Goal: Task Accomplishment & Management: Manage account settings

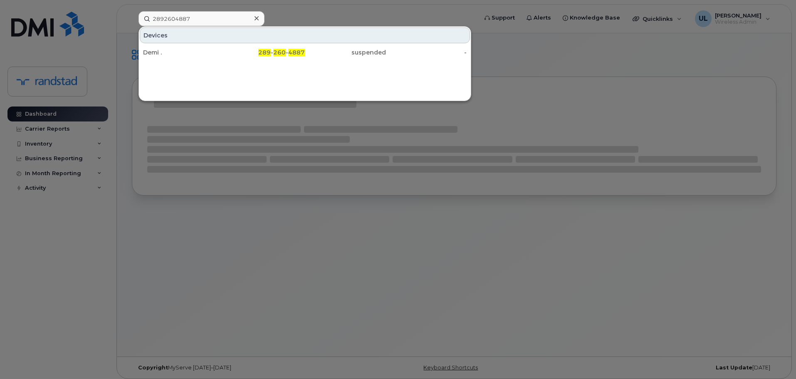
type input "2892604887"
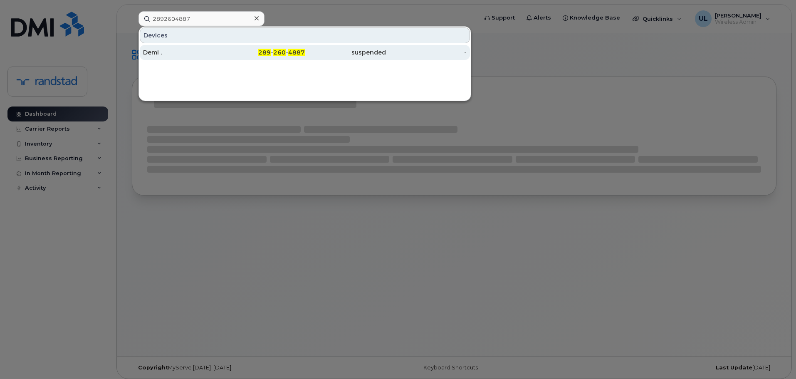
click at [208, 55] on div "Demi ." at bounding box center [183, 52] width 81 height 8
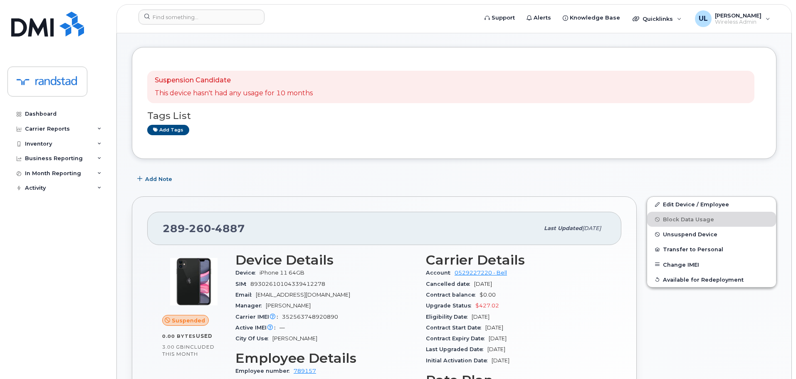
scroll to position [125, 0]
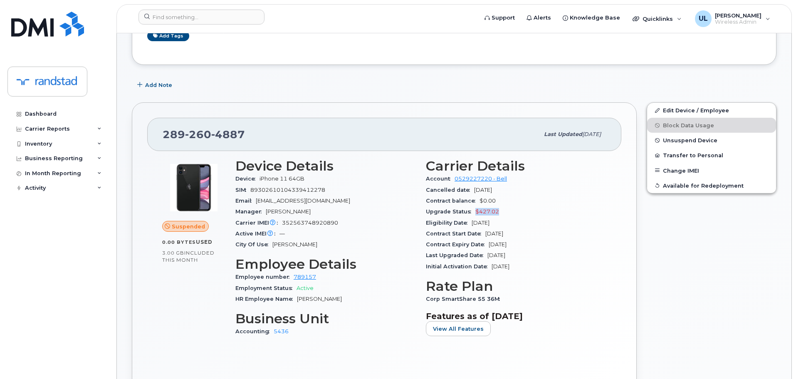
drag, startPoint x: 507, startPoint y: 211, endPoint x: 475, endPoint y: 212, distance: 31.6
click at [475, 212] on div "Upgrade Status $427.02" at bounding box center [516, 211] width 180 height 11
copy span "$427.02"
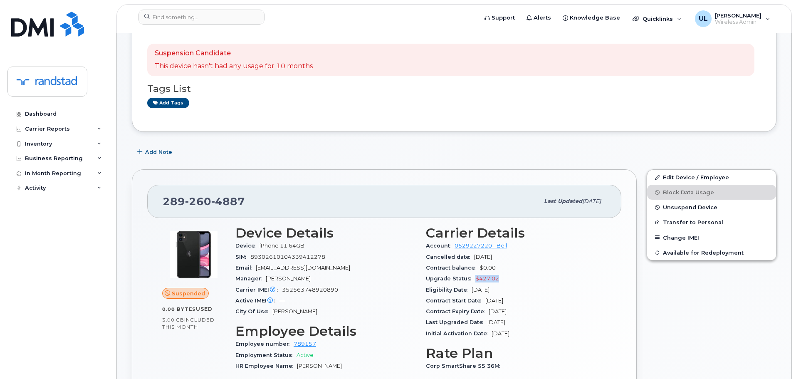
scroll to position [0, 0]
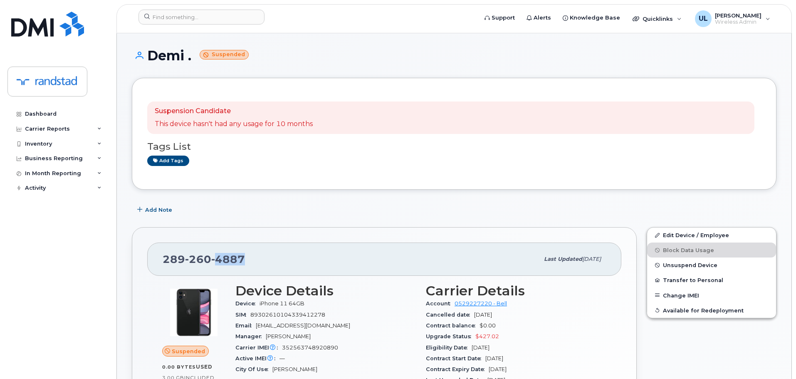
drag, startPoint x: 250, startPoint y: 252, endPoint x: 218, endPoint y: 259, distance: 33.0
click at [218, 259] on div "289 260 4887 Last updated Sep 05, 2025" at bounding box center [384, 258] width 474 height 33
copy span "4887"
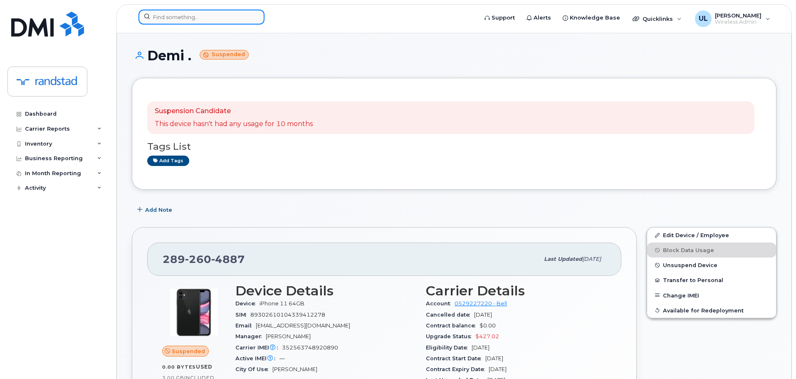
click at [239, 20] on input at bounding box center [201, 17] width 126 height 15
paste input "355616301647867"
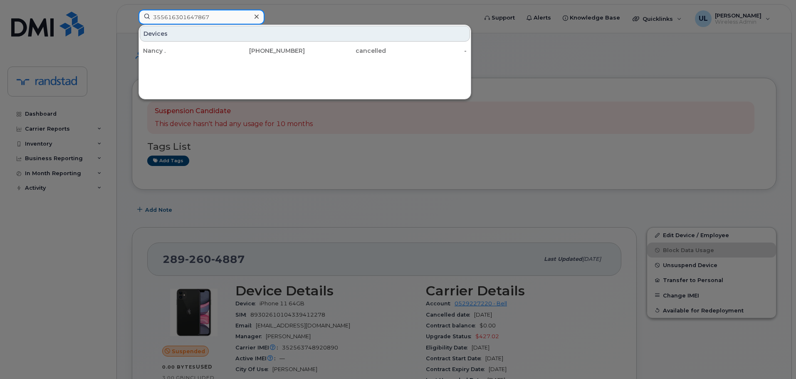
type input "355616301647867"
drag, startPoint x: 226, startPoint y: 54, endPoint x: 274, endPoint y: 89, distance: 59.6
click at [225, 54] on div "[PHONE_NUMBER]" at bounding box center [264, 51] width 81 height 8
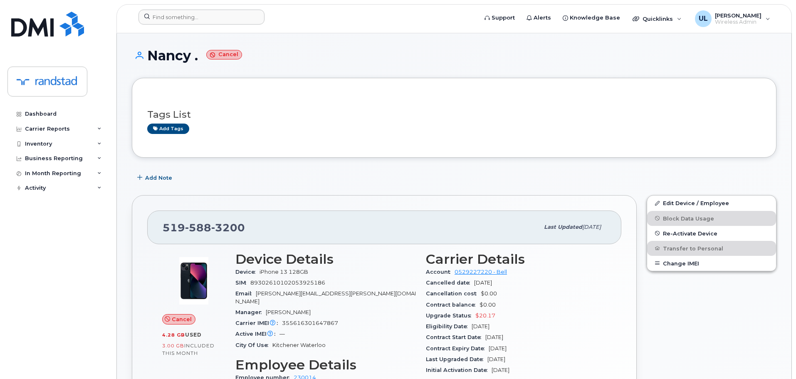
click at [232, 25] on div at bounding box center [305, 19] width 347 height 18
click at [230, 23] on input at bounding box center [201, 17] width 126 height 15
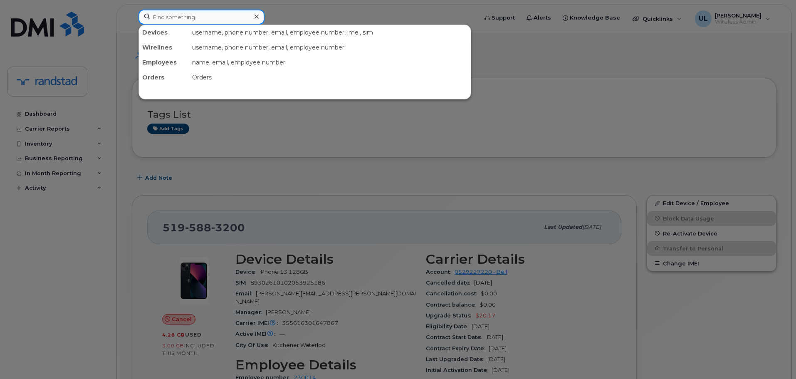
paste input "5195883200"
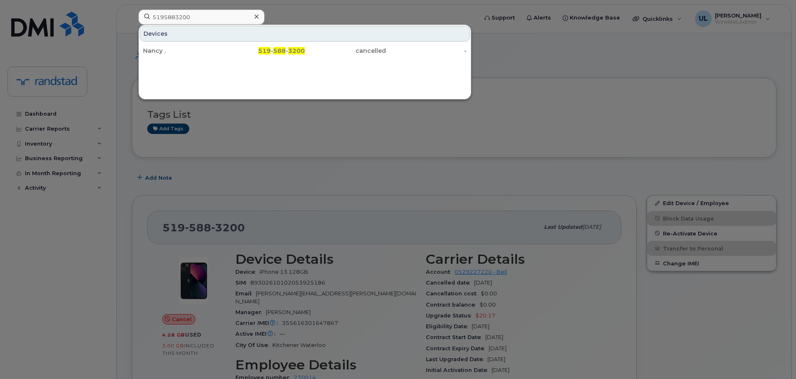
click at [297, 165] on div at bounding box center [398, 189] width 796 height 379
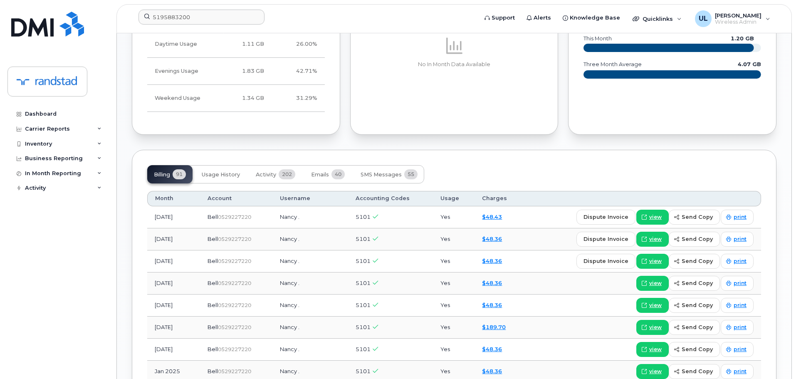
scroll to position [541, 0]
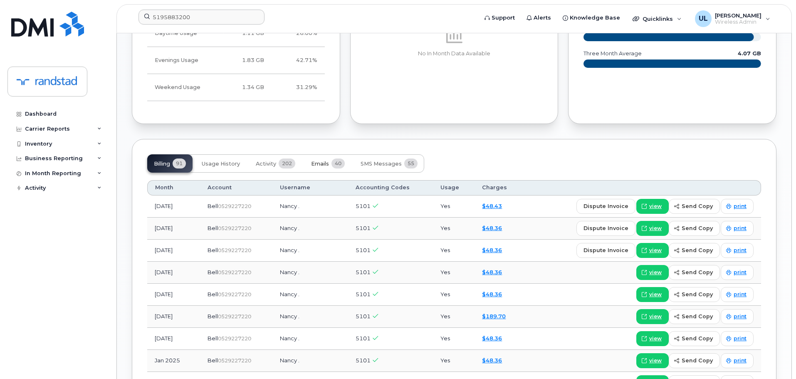
click at [326, 168] on button "Emails 40" at bounding box center [327, 163] width 47 height 18
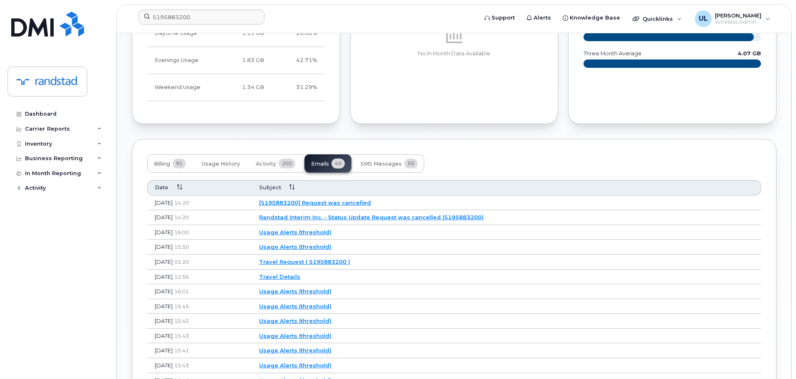
click at [358, 200] on link "[5195883200] Request was cancelled" at bounding box center [315, 202] width 112 height 7
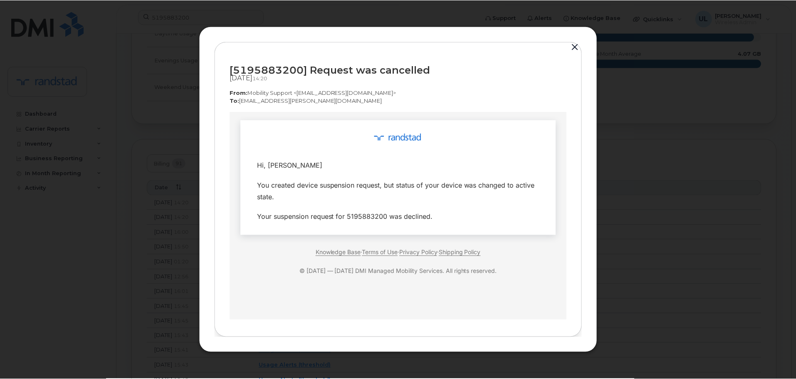
scroll to position [0, 0]
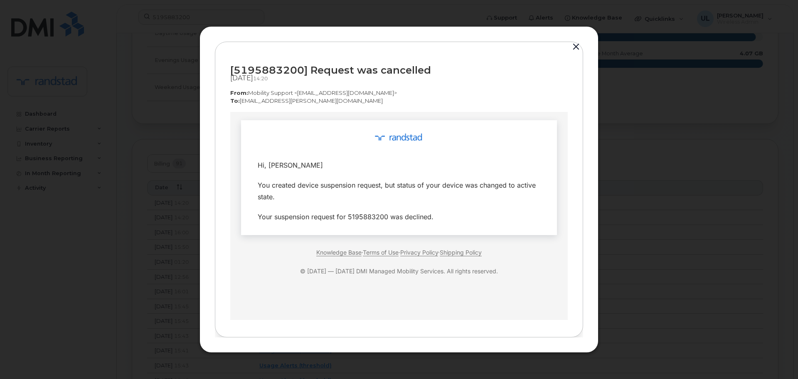
click at [577, 51] on button "button" at bounding box center [576, 47] width 12 height 12
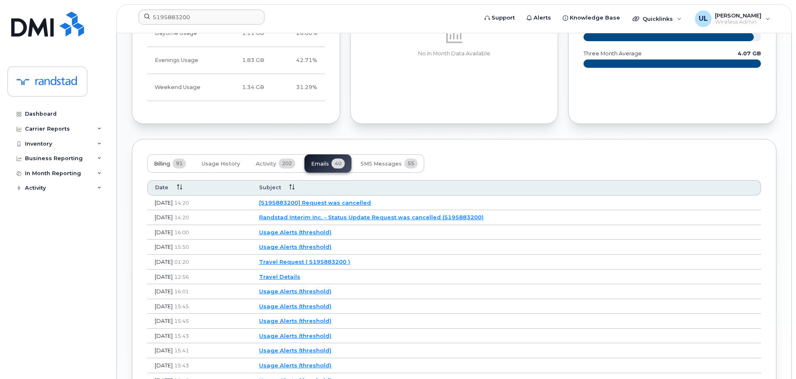
click at [187, 164] on button "Billing 91" at bounding box center [169, 163] width 45 height 18
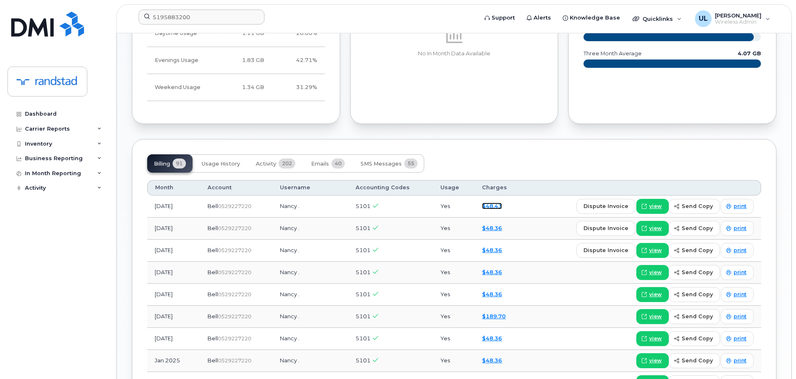
click at [482, 204] on link "$48.43" at bounding box center [492, 206] width 20 height 7
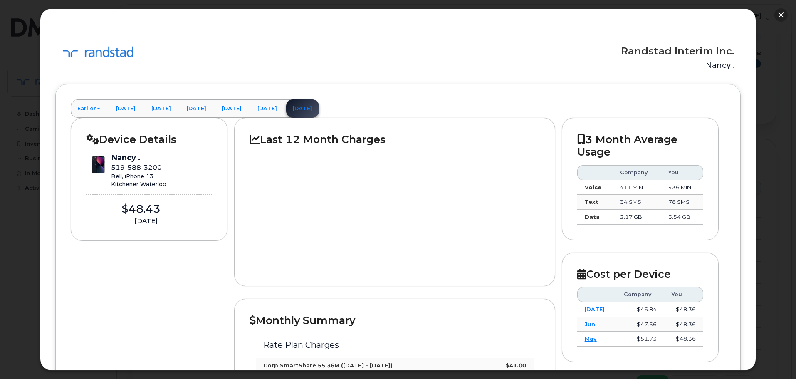
click at [775, 14] on button "button" at bounding box center [780, 14] width 13 height 13
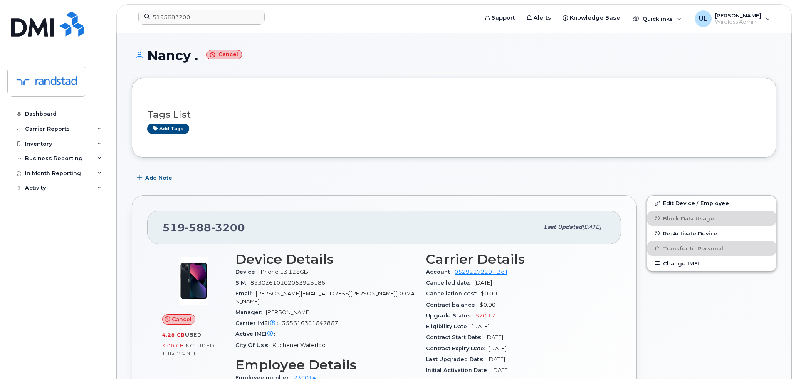
click at [292, 318] on div "Carrier IMEI Carrier IMEI is reported during the last billing cycle or change o…" at bounding box center [325, 323] width 180 height 11
copy span "355616301647867"
click at [222, 18] on input "5195883200" at bounding box center [201, 17] width 126 height 15
paste input "355616301647867"
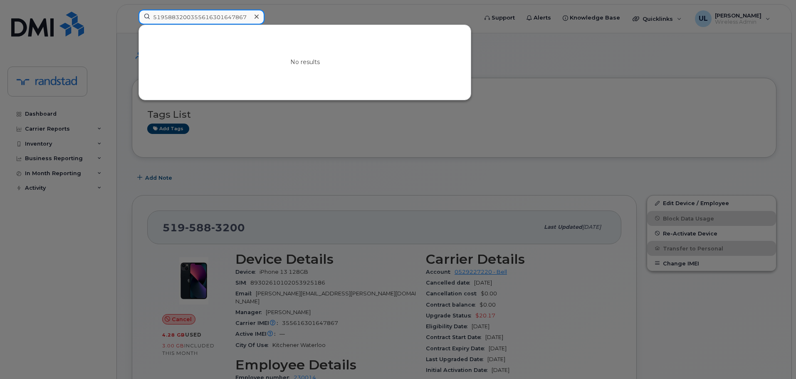
paste input
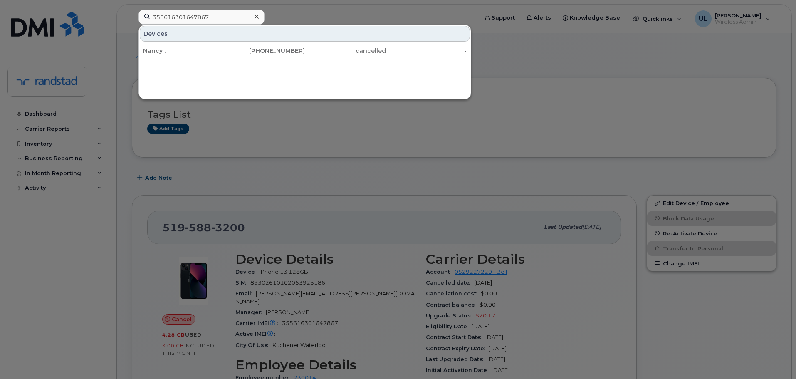
click at [331, 236] on div at bounding box center [398, 189] width 796 height 379
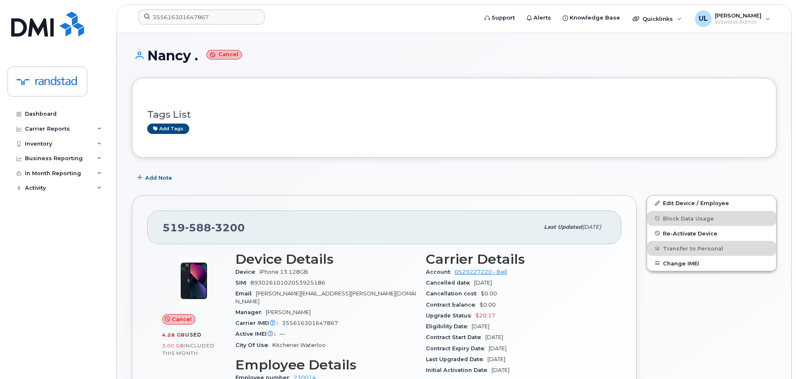
click at [263, 295] on span "nancy.cote@randstad.ca" at bounding box center [325, 297] width 180 height 14
copy span "nancy"
click at [187, 19] on input "355616301647867" at bounding box center [201, 17] width 126 height 15
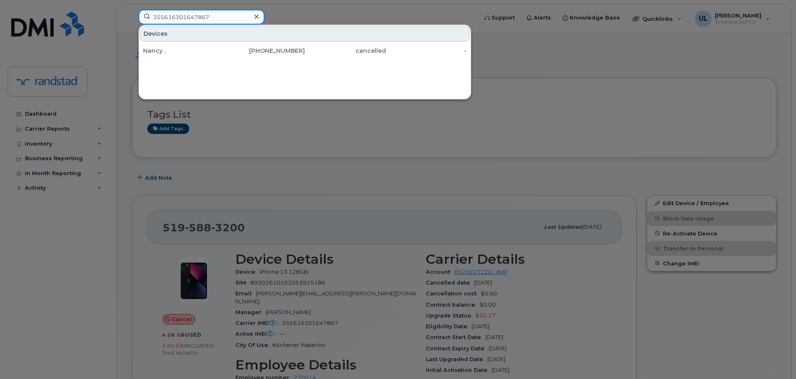
paste input "nancy"
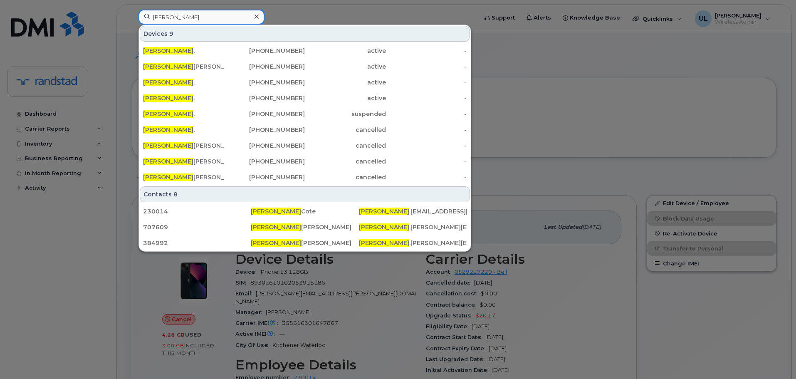
type input "nancy"
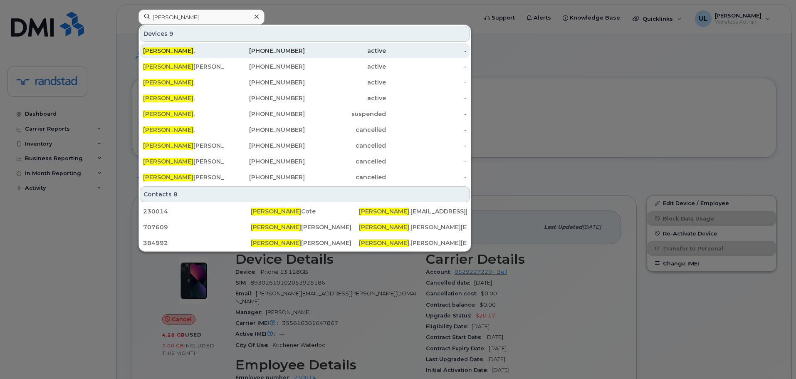
click at [196, 45] on div "Nancy ." at bounding box center [183, 50] width 81 height 15
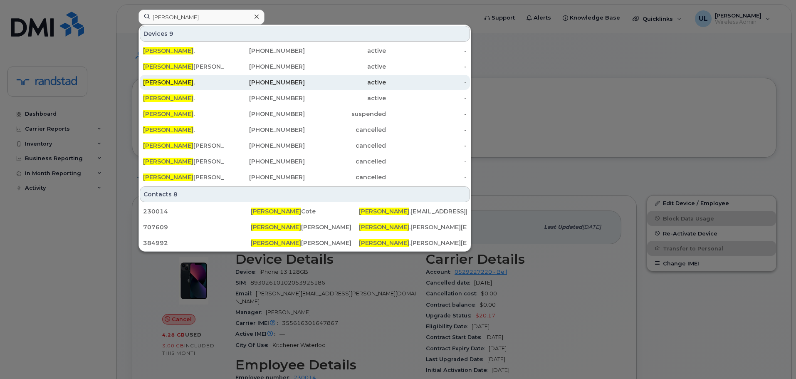
click at [186, 79] on div "Nancy ." at bounding box center [183, 82] width 81 height 8
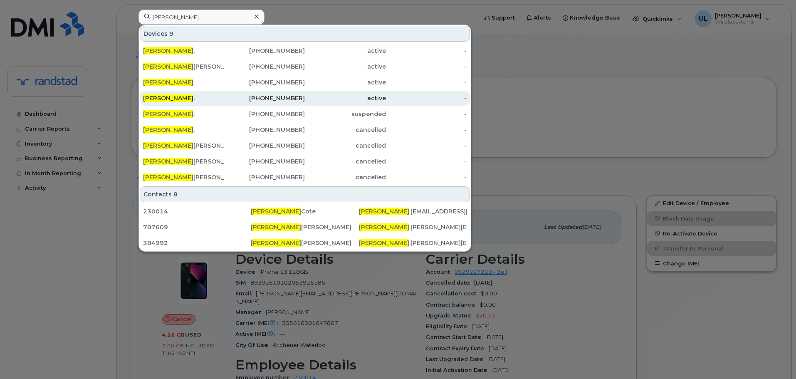
click at [178, 104] on div "Nancy ." at bounding box center [183, 98] width 81 height 15
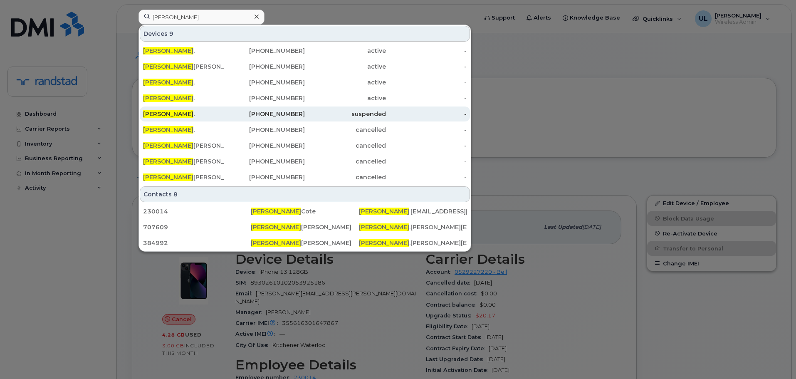
click at [175, 114] on div "Nancy ." at bounding box center [183, 114] width 81 height 8
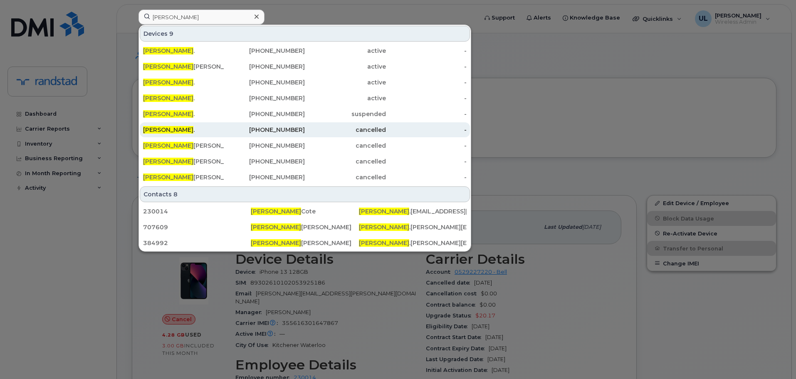
click at [173, 126] on div "Nancy ." at bounding box center [183, 130] width 81 height 8
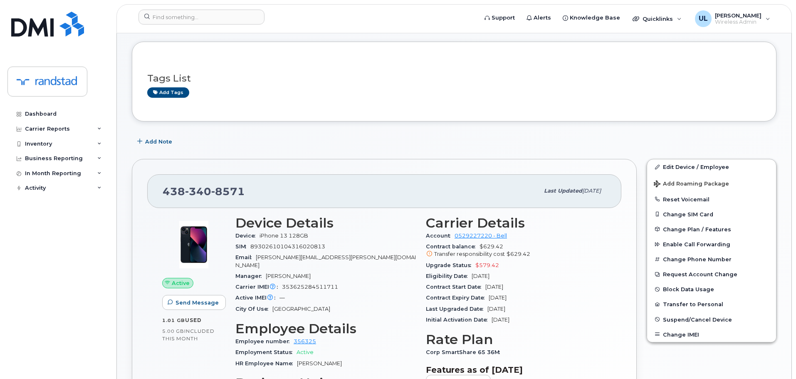
scroll to position [83, 0]
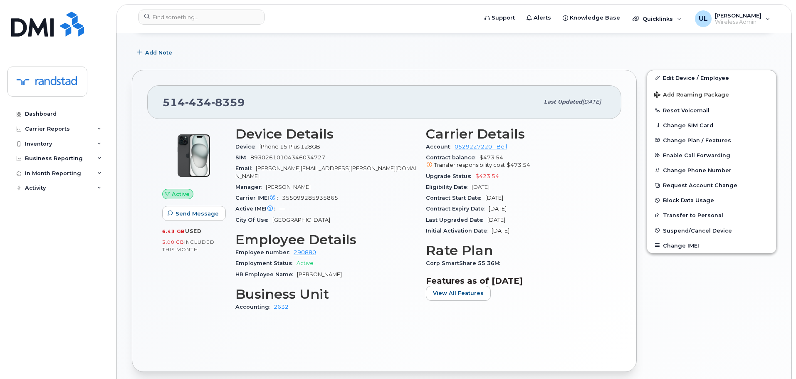
scroll to position [208, 0]
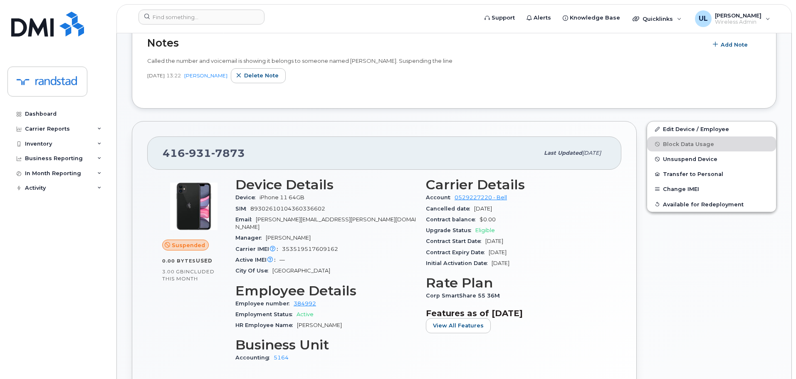
scroll to position [208, 0]
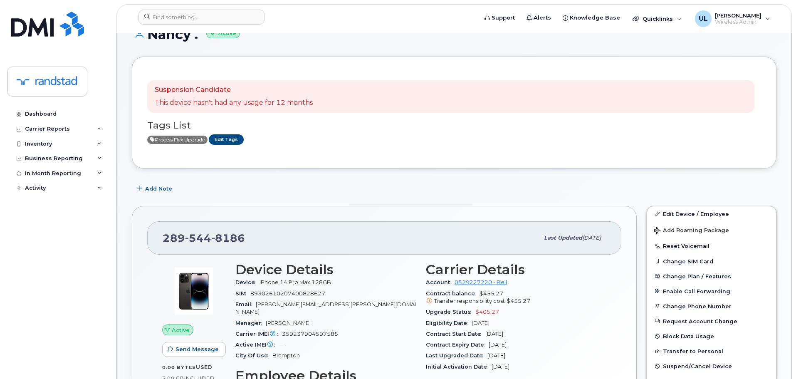
scroll to position [42, 0]
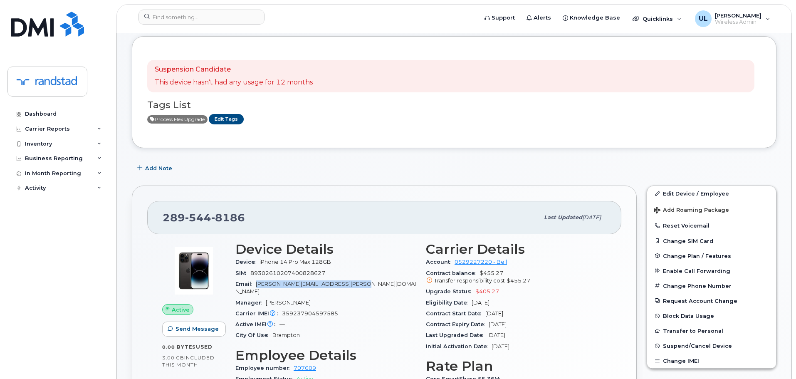
drag, startPoint x: 258, startPoint y: 285, endPoint x: 392, endPoint y: 285, distance: 133.9
click at [392, 285] on div "Email Nancy.Dagar@randstadsourceright.ca" at bounding box center [325, 288] width 180 height 19
copy span "Nancy.Dagar@randstadsourceright.ca"
click at [283, 278] on div "SIM 89302610207400828627" at bounding box center [325, 273] width 180 height 11
drag, startPoint x: 257, startPoint y: 287, endPoint x: 291, endPoint y: 286, distance: 34.5
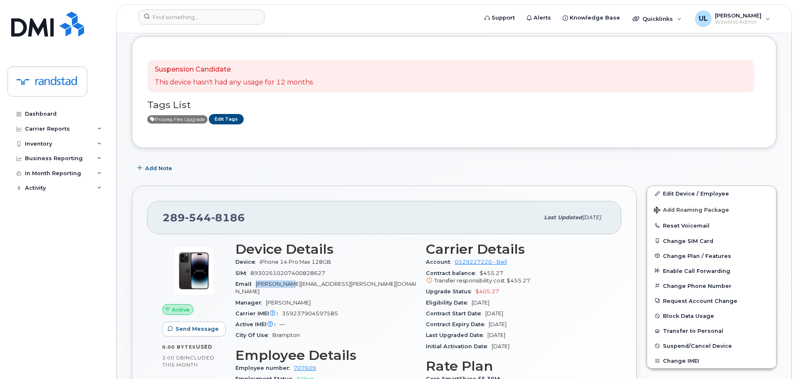
click at [291, 286] on div "Email Nancy.Dagar@randstadsourceright.ca" at bounding box center [325, 288] width 180 height 19
copy span "Nancy.Dagar"
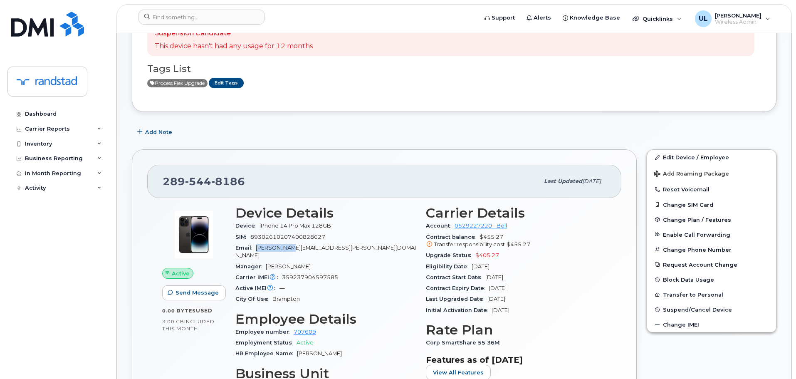
scroll to position [125, 0]
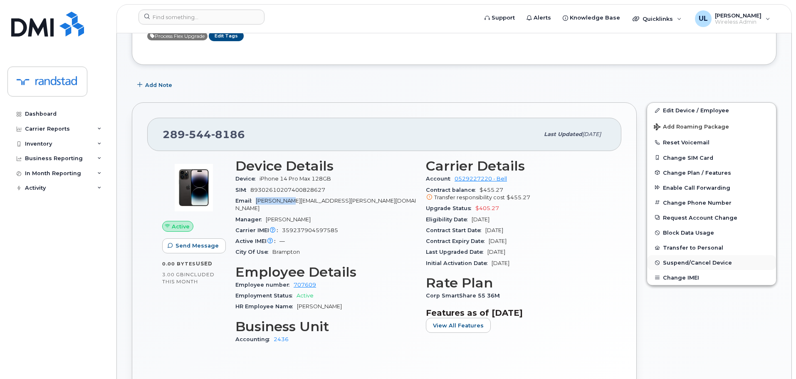
click at [673, 263] on span "Suspend/Cancel Device" at bounding box center [697, 262] width 69 height 6
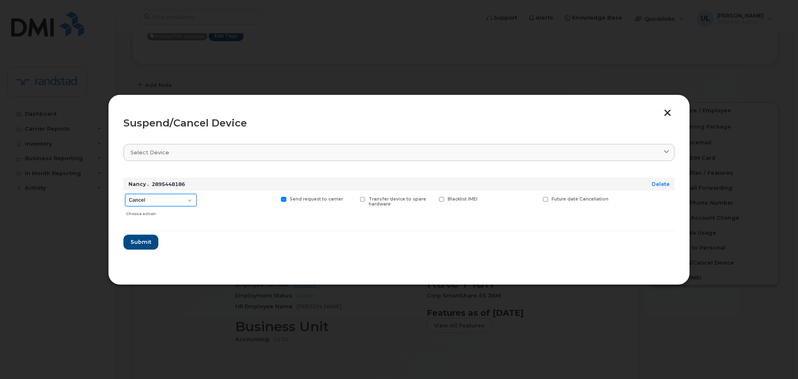
click at [168, 206] on select "Cancel Suspend - Extend Suspension Suspend - Reduced Rate Suspend - Full Rate S…" at bounding box center [161, 200] width 72 height 12
select select "[object Object]"
click at [125, 194] on select "Cancel Suspend - Extend Suspension Suspend - Reduced Rate Suspend - Full Rate S…" at bounding box center [161, 200] width 72 height 12
click at [148, 241] on span "Submit" at bounding box center [140, 242] width 21 height 8
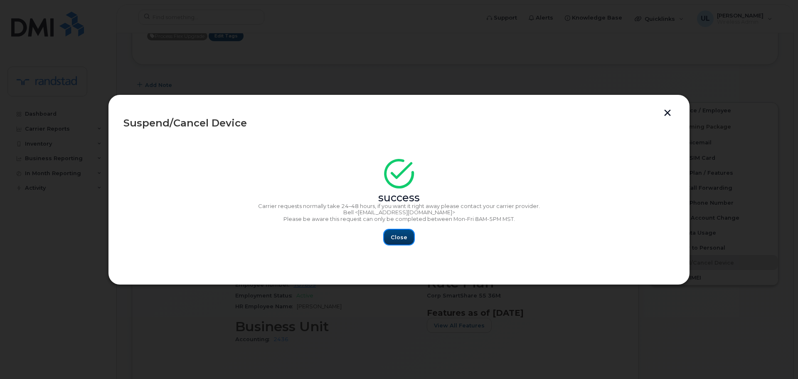
click at [411, 233] on button "Close" at bounding box center [399, 237] width 30 height 15
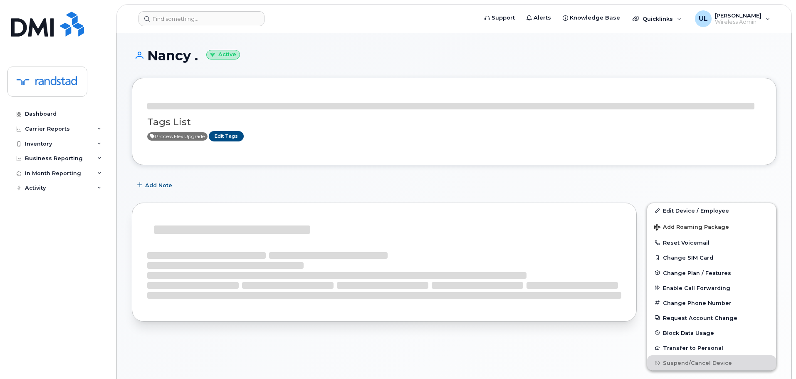
click at [207, 225] on div at bounding box center [232, 229] width 156 height 8
click at [207, 225] on div "Tags List Process Flex Upgrade Edit Tags Add Note Edit Device / Employee Add Ro…" at bounding box center [454, 369] width 645 height 583
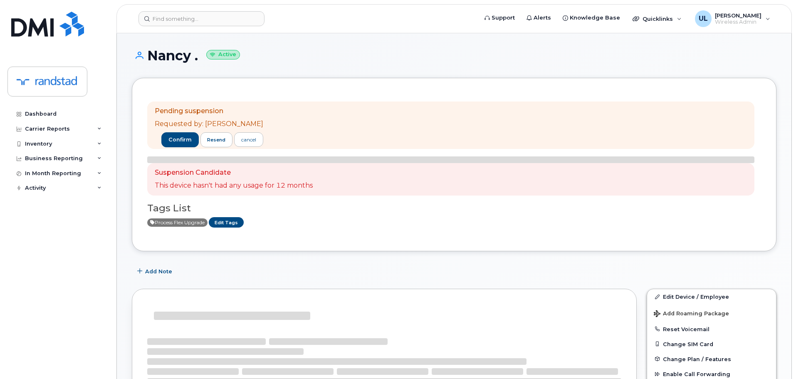
scroll to position [125, 0]
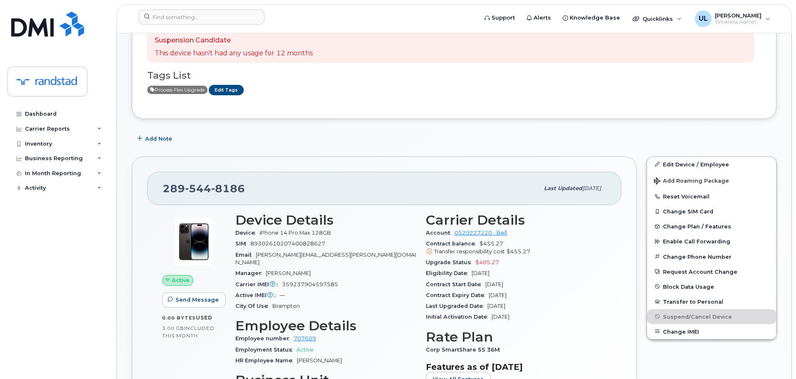
click at [205, 194] on span "544" at bounding box center [198, 188] width 26 height 12
copy span "289 544 8186"
drag, startPoint x: 260, startPoint y: 232, endPoint x: 381, endPoint y: 227, distance: 121.5
click at [381, 227] on section "Device Details Device iPhone 14 Pro Max 128GB SIM 89302610207400828627 Email Na…" at bounding box center [325, 261] width 180 height 99
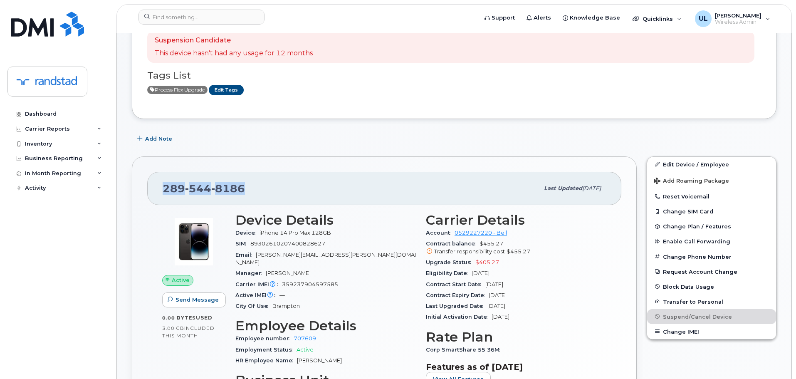
copy section "Device"
click at [348, 237] on div "Device iPhone 14 Pro Max 128GB" at bounding box center [325, 232] width 180 height 11
drag, startPoint x: 340, startPoint y: 234, endPoint x: 259, endPoint y: 234, distance: 80.7
click at [259, 234] on div "Device iPhone 14 Pro Max 128GB" at bounding box center [325, 232] width 180 height 11
copy span "iPhone 14 Pro Max 128GB"
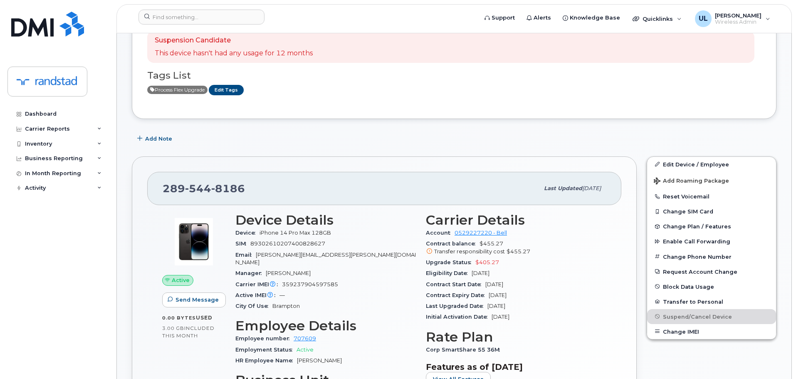
click at [296, 281] on span "359237904597585" at bounding box center [310, 284] width 56 height 6
copy span "359237904597585"
drag, startPoint x: 498, startPoint y: 245, endPoint x: 510, endPoint y: 244, distance: 12.1
click at [510, 244] on div "Contract balance $455.27 Transfer responsibility cost $455.27" at bounding box center [516, 247] width 180 height 19
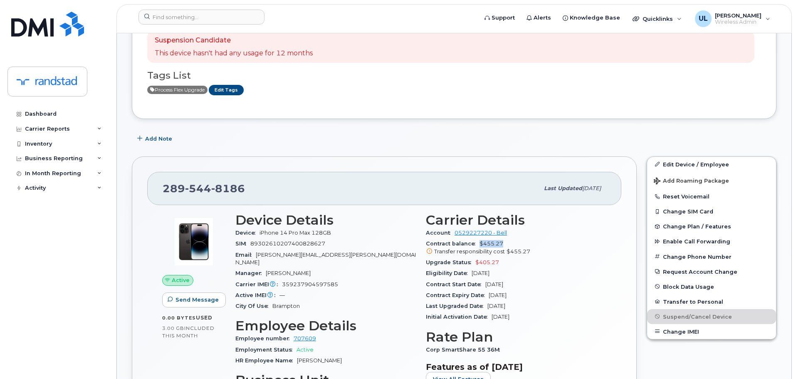
copy span "$455.27"
drag, startPoint x: 291, startPoint y: 256, endPoint x: 259, endPoint y: 255, distance: 32.0
click at [259, 255] on span "Nancy.Dagar@randstadsourceright.ca" at bounding box center [325, 259] width 180 height 14
copy span "Nancy.Dagar"
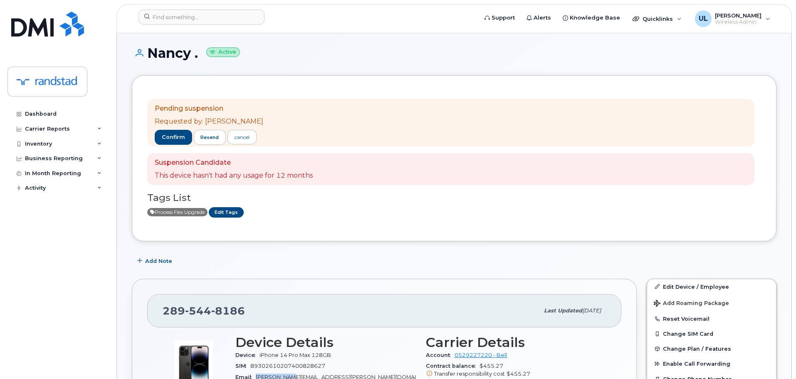
scroll to position [0, 0]
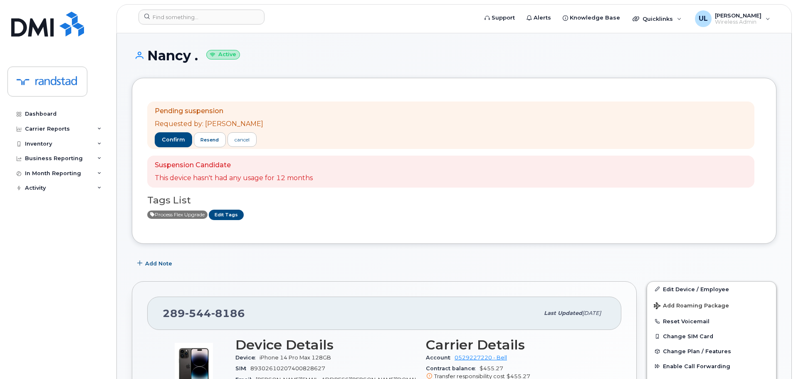
click at [90, 25] on div "Dashboard Carrier Reports Monthly Billing Data Daily Data Pooling Data Behavior…" at bounding box center [56, 189] width 113 height 379
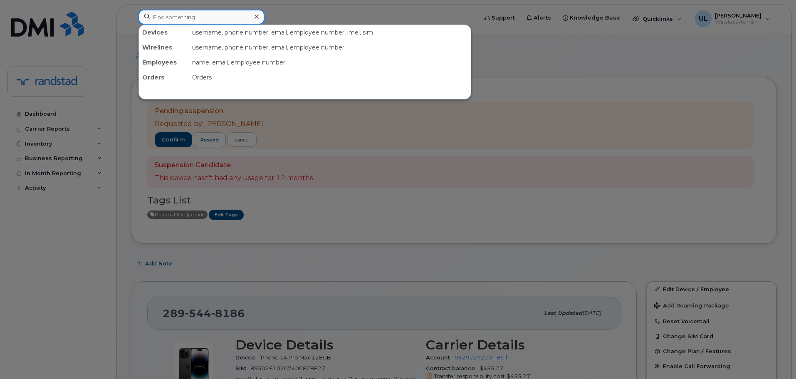
click at [255, 12] on div at bounding box center [201, 17] width 126 height 15
paste input "358845630784730"
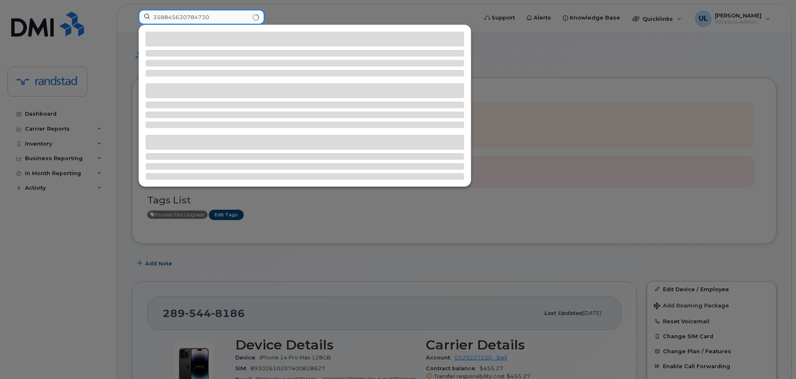
type input "358845630784730"
click at [235, 53] on div at bounding box center [305, 53] width 319 height 7
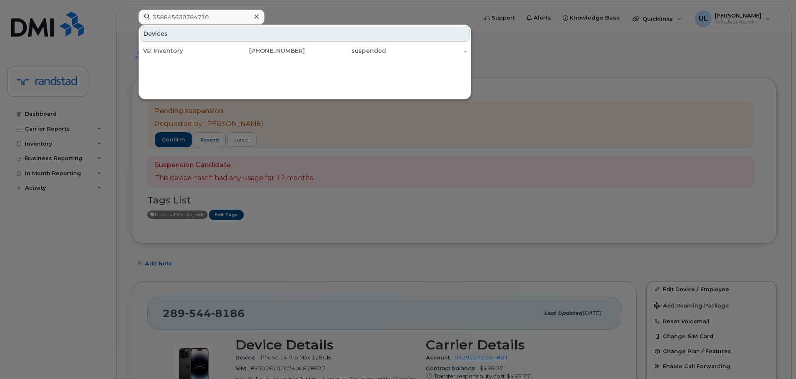
drag, startPoint x: 235, startPoint y: 53, endPoint x: 254, endPoint y: 72, distance: 25.9
click at [235, 53] on div "873-354-9406" at bounding box center [264, 51] width 81 height 8
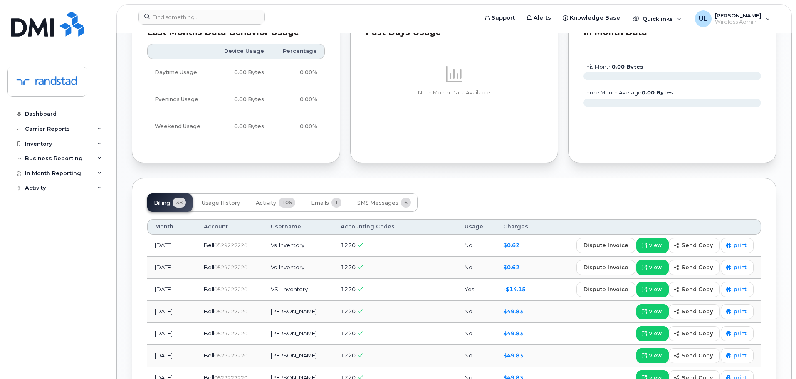
scroll to position [230, 0]
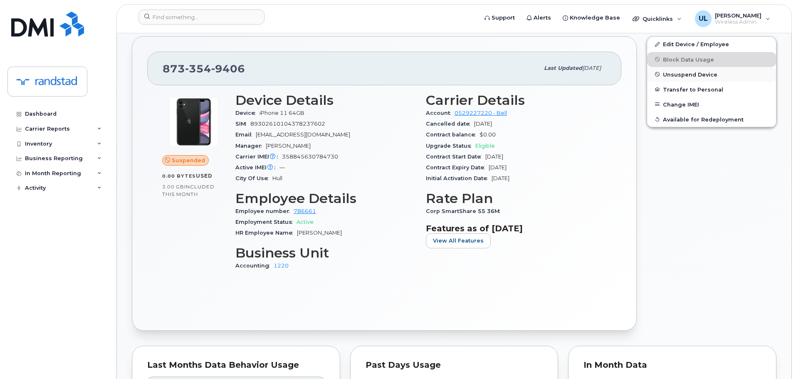
click at [679, 69] on button "Unsuspend Device" at bounding box center [711, 74] width 129 height 15
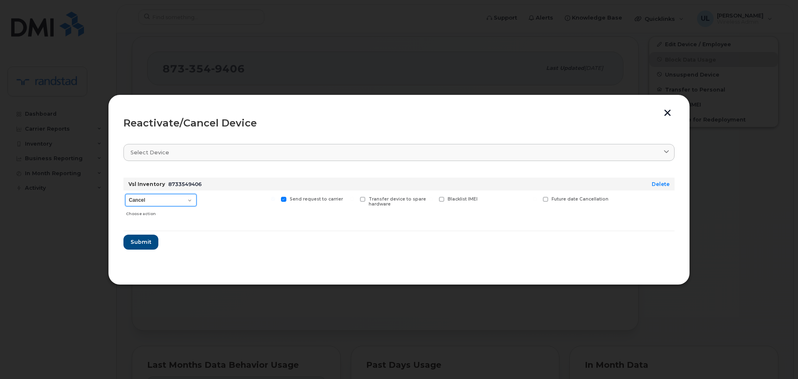
drag, startPoint x: 149, startPoint y: 197, endPoint x: 150, endPoint y: 204, distance: 7.1
click at [149, 197] on select "Cancel Suspend - Extend Suspension Reactivate" at bounding box center [161, 200] width 72 height 12
select select "[object Object]"
click at [125, 194] on select "Cancel Suspend - Extend Suspension Reactivate" at bounding box center [161, 200] width 72 height 12
click at [146, 240] on span "Submit" at bounding box center [140, 242] width 21 height 8
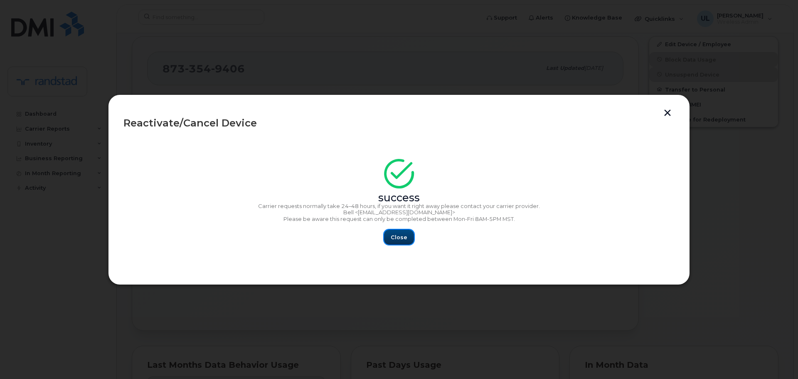
click at [389, 235] on button "Close" at bounding box center [399, 237] width 30 height 15
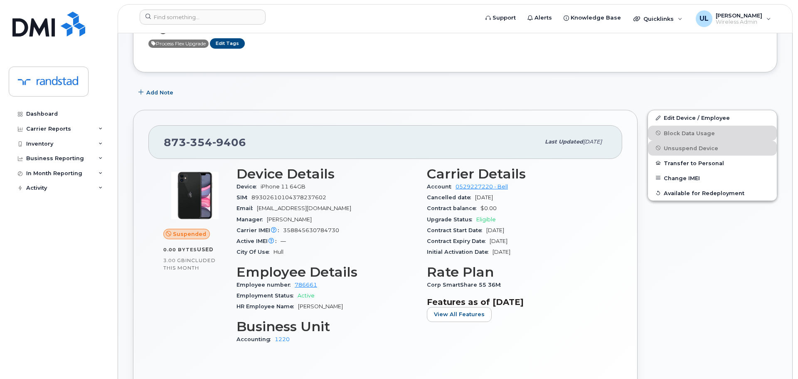
scroll to position [63, 0]
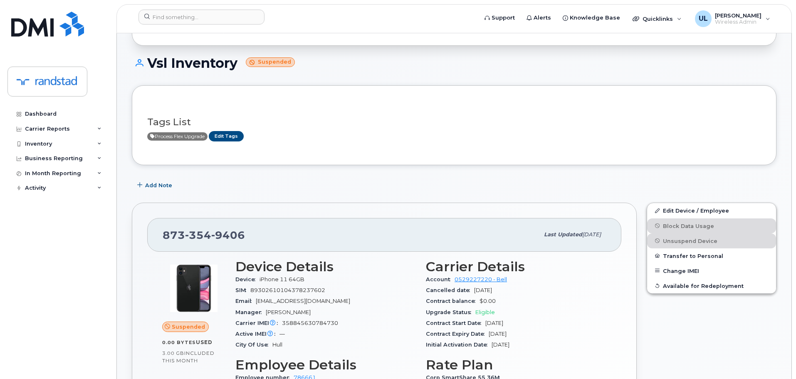
click at [235, 130] on div "Tags List Process Flex Upgrade Edit Tags" at bounding box center [454, 125] width 614 height 32
click at [234, 135] on link "Edit Tags" at bounding box center [226, 136] width 35 height 10
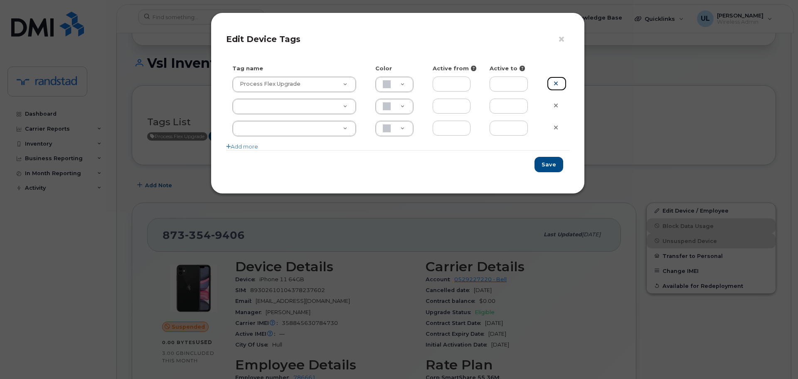
click at [553, 83] on link at bounding box center [557, 84] width 20 height 15
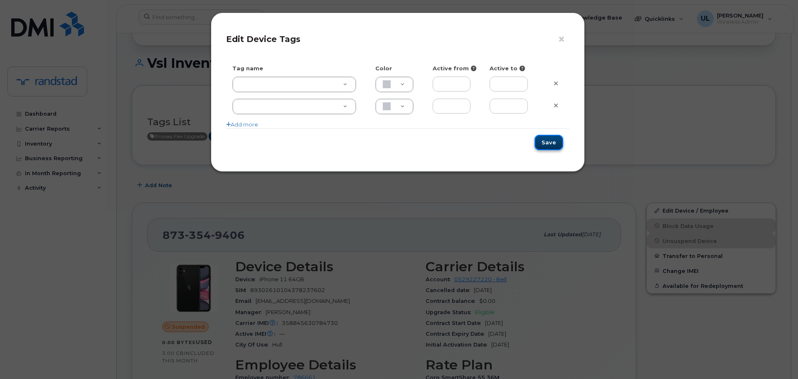
click at [553, 150] on button "Save" at bounding box center [549, 142] width 29 height 15
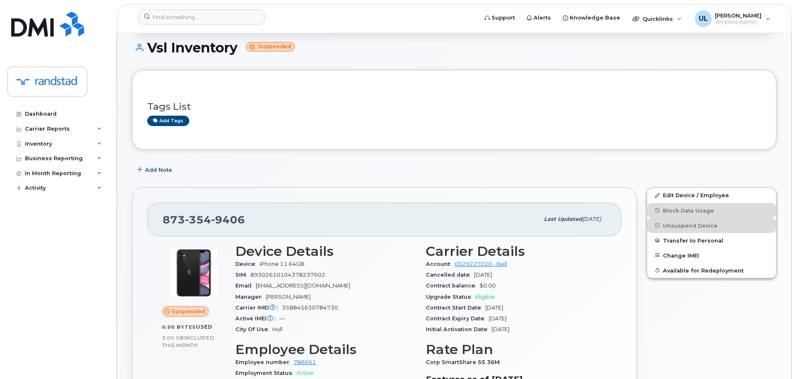
scroll to position [146, 0]
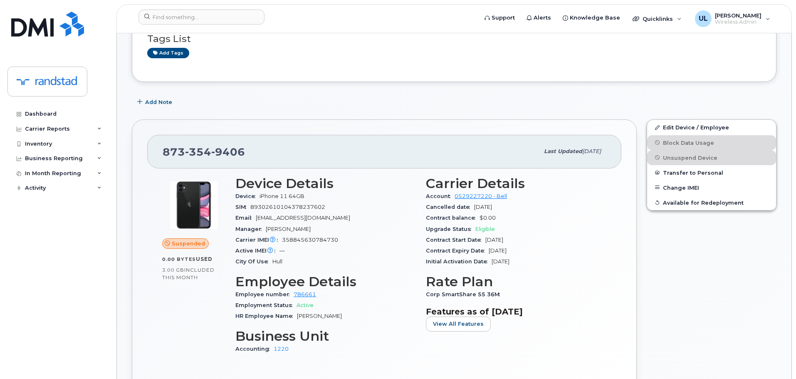
click at [180, 153] on span "[PHONE_NUMBER]" at bounding box center [204, 152] width 82 height 12
copy span "[PHONE_NUMBER]"
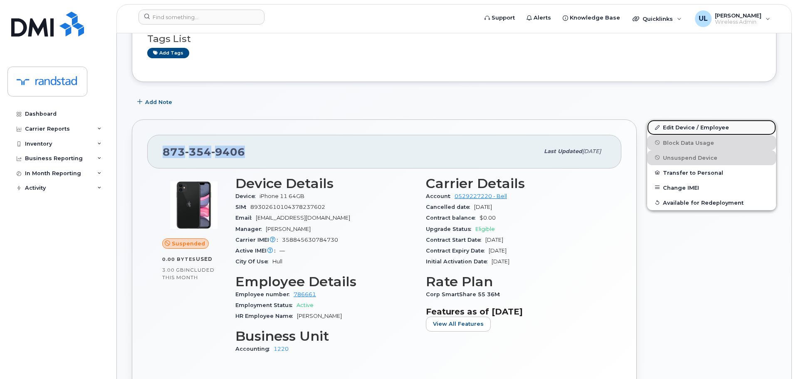
click at [665, 128] on link "Edit Device / Employee" at bounding box center [711, 127] width 129 height 15
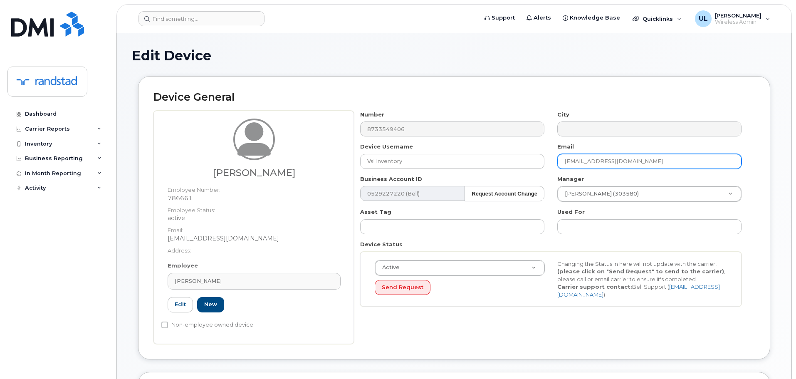
click at [597, 168] on input "[EMAIL_ADDRESS][DOMAIN_NAME]" at bounding box center [649, 161] width 184 height 15
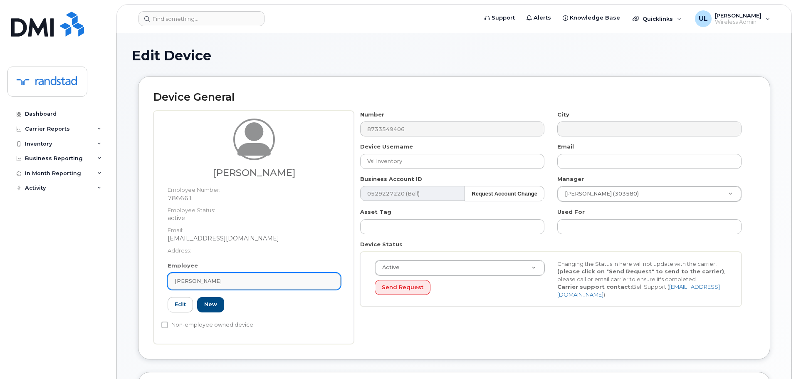
click at [314, 282] on div "[PERSON_NAME]" at bounding box center [254, 281] width 159 height 8
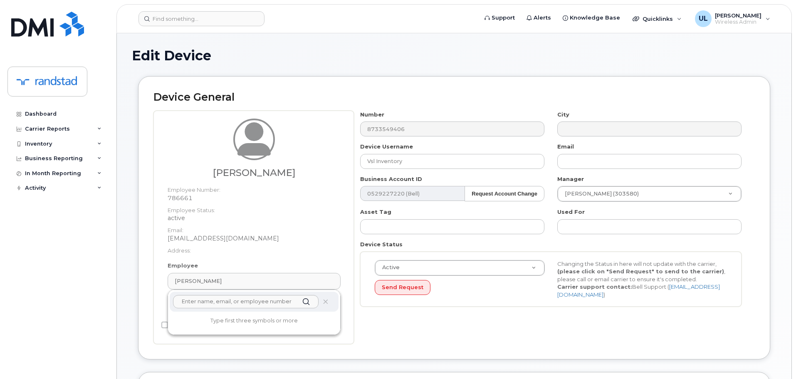
click at [327, 303] on icon at bounding box center [325, 301] width 5 height 5
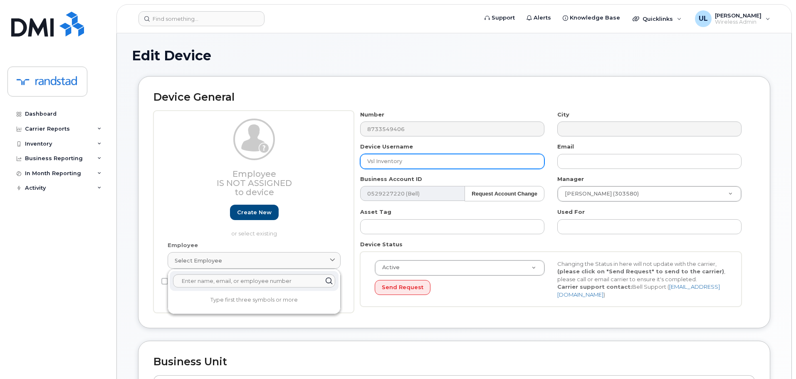
drag, startPoint x: 397, startPoint y: 166, endPoint x: 407, endPoint y: 167, distance: 10.1
click at [397, 166] on input "Vsl Inventory" at bounding box center [452, 161] width 184 height 15
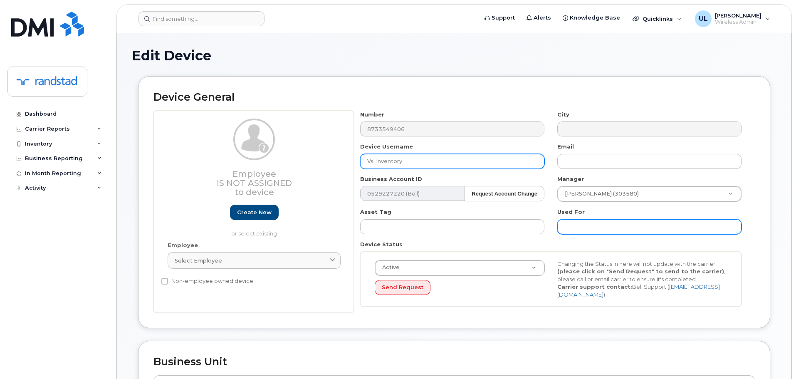
paste input "[PERSON_NAME]"
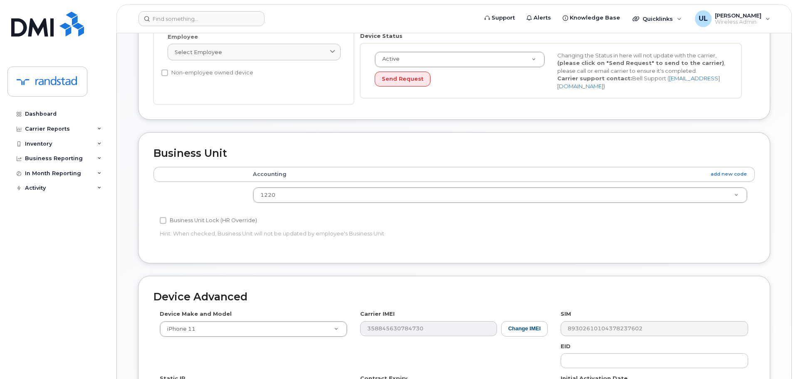
scroll to position [353, 0]
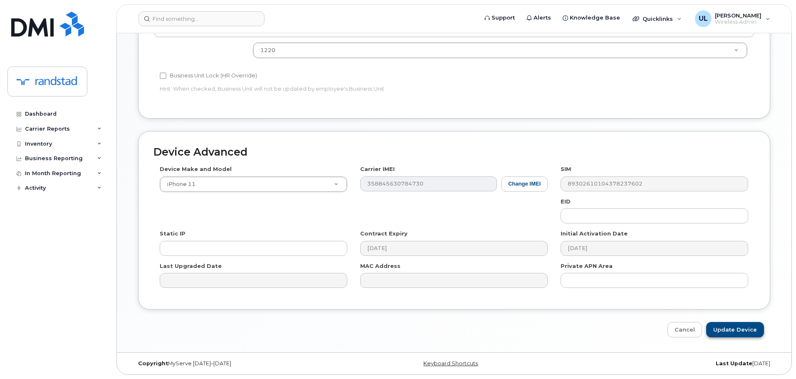
type input "[PERSON_NAME]"
click at [722, 334] on input "Update Device" at bounding box center [735, 329] width 58 height 15
type input "Saving..."
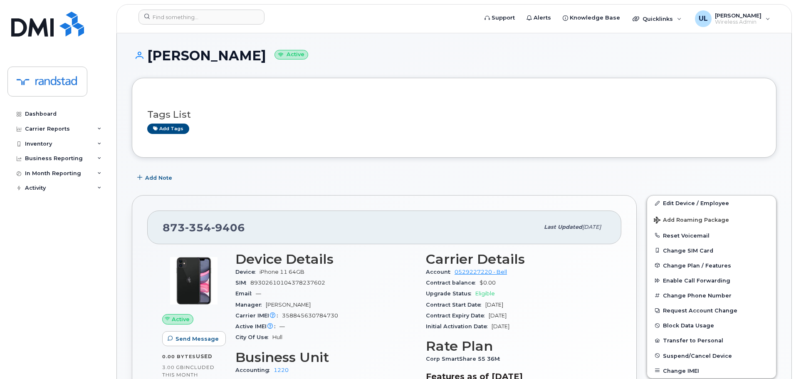
click at [194, 215] on div "[PHONE_NUMBER] Last updated [DATE]" at bounding box center [384, 226] width 474 height 33
copy span "[PHONE_NUMBER]"
click at [291, 277] on div "Device iPhone 11 64GB" at bounding box center [325, 272] width 180 height 11
click at [308, 322] on div "Active IMEI Active IMEI is refreshed daily with a delay of up to 48 hours follo…" at bounding box center [325, 326] width 180 height 11
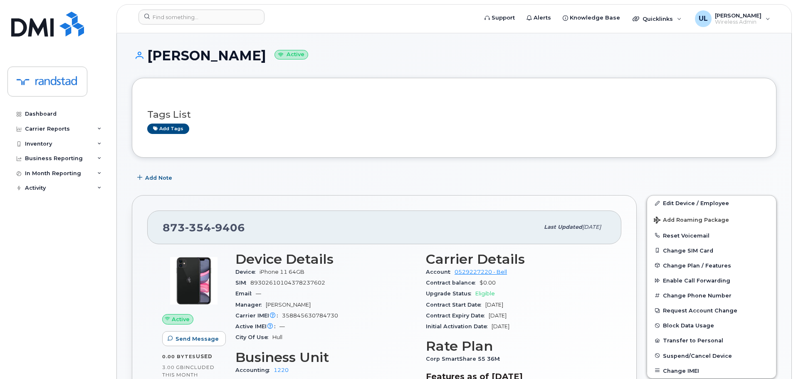
click at [308, 322] on div "Active IMEI Active IMEI is refreshed daily with a delay of up to 48 hours follo…" at bounding box center [325, 326] width 180 height 11
click at [311, 314] on span "358845630784730" at bounding box center [310, 315] width 56 height 6
copy span "358845630784730"
drag, startPoint x: 259, startPoint y: 273, endPoint x: 363, endPoint y: 272, distance: 104.4
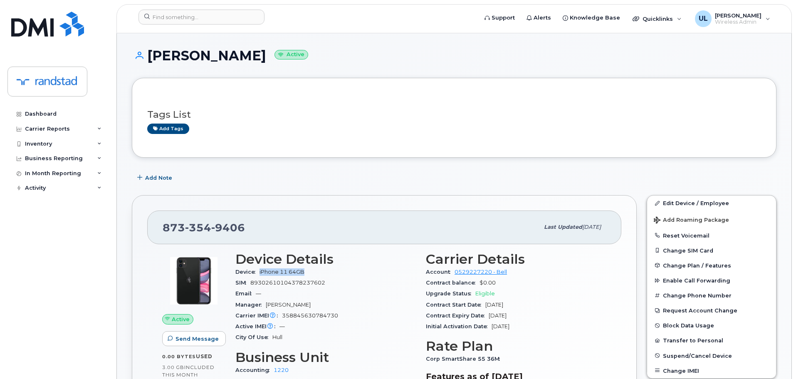
click at [363, 272] on div "Device iPhone 11 64GB" at bounding box center [325, 272] width 180 height 11
copy span "iPhone 11 64GB"
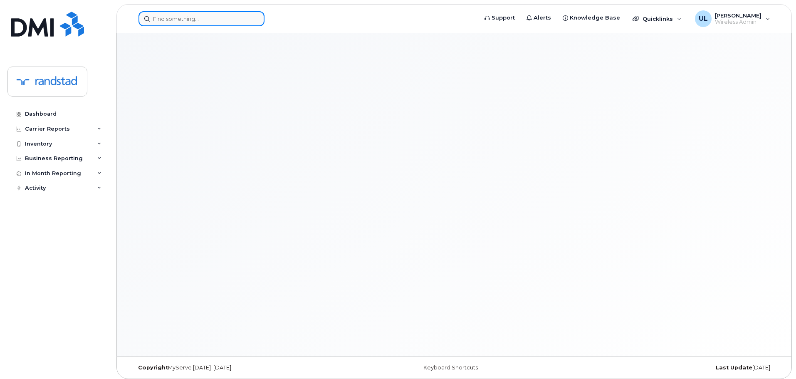
click at [246, 24] on input at bounding box center [201, 18] width 126 height 15
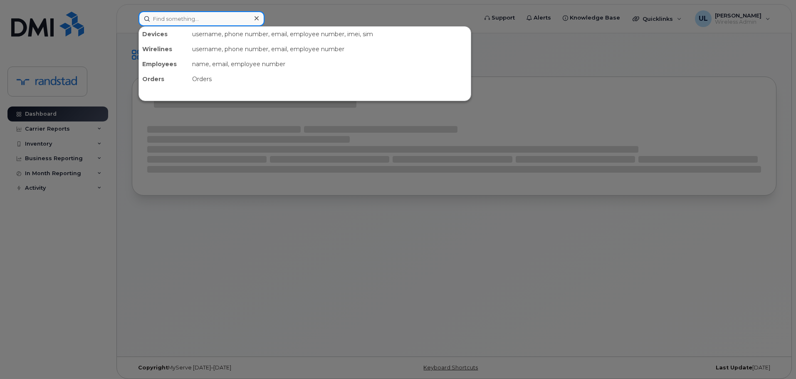
paste input "4374274282"
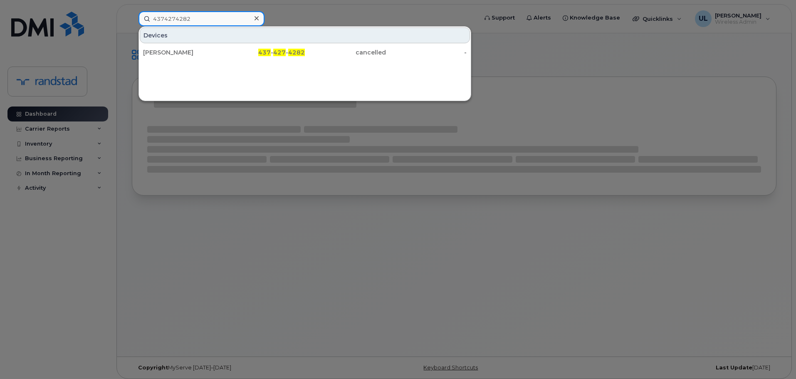
type input "4374274282"
click at [229, 53] on div "437 - 427 - 4282" at bounding box center [264, 52] width 81 height 8
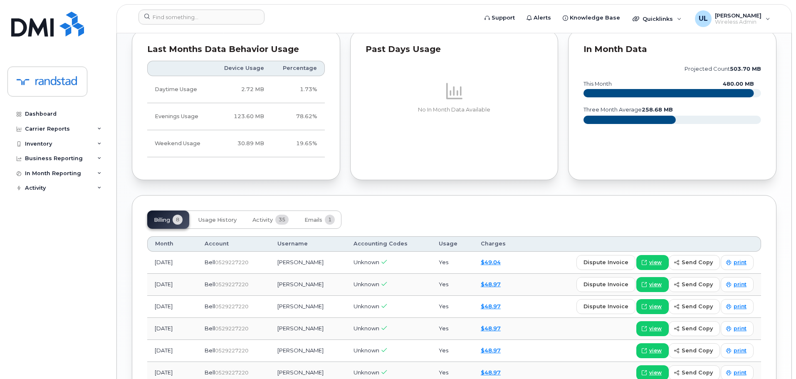
scroll to position [598, 0]
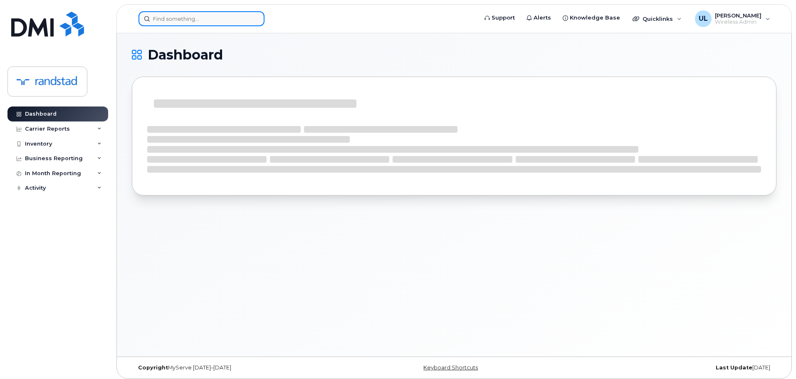
click at [195, 18] on input at bounding box center [201, 18] width 126 height 15
paste input "356460908789684"
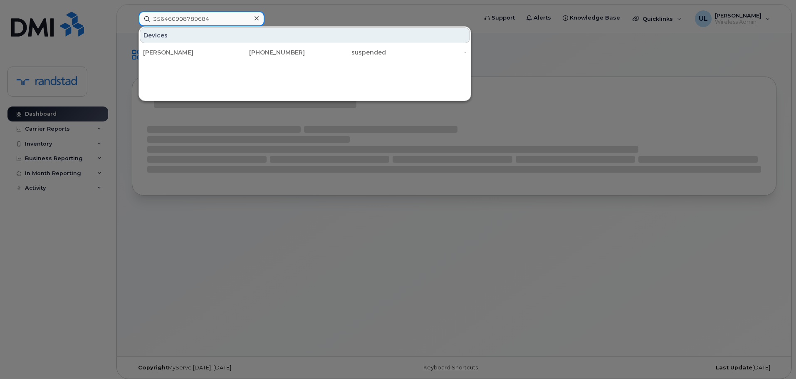
type input "356460908789684"
drag, startPoint x: 208, startPoint y: 47, endPoint x: 265, endPoint y: 13, distance: 67.1
click at [208, 48] on div "[PERSON_NAME]" at bounding box center [183, 52] width 81 height 15
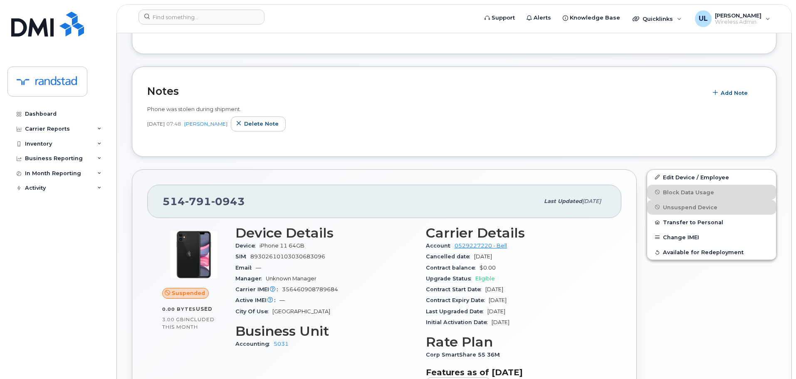
scroll to position [208, 0]
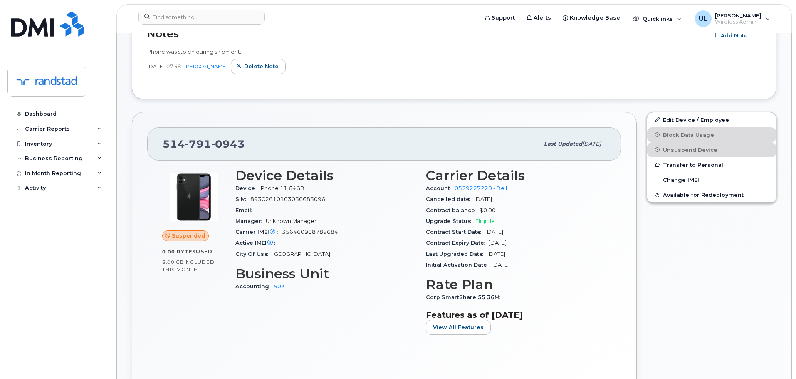
click at [218, 156] on div "514 791 0943 Last updated Jul 07, 2025" at bounding box center [384, 143] width 474 height 33
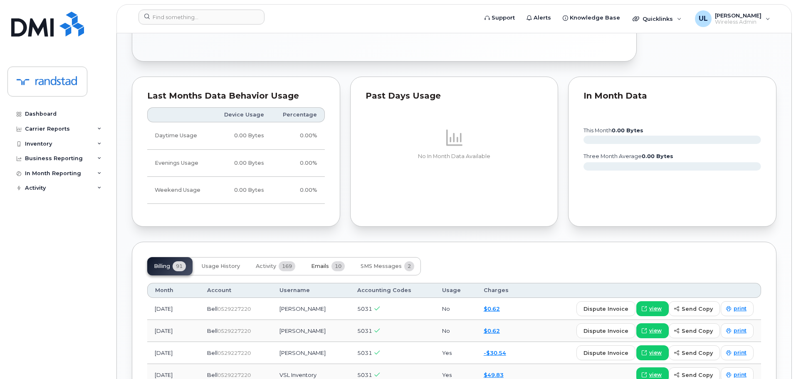
click at [330, 271] on button "Emails 10" at bounding box center [327, 266] width 47 height 18
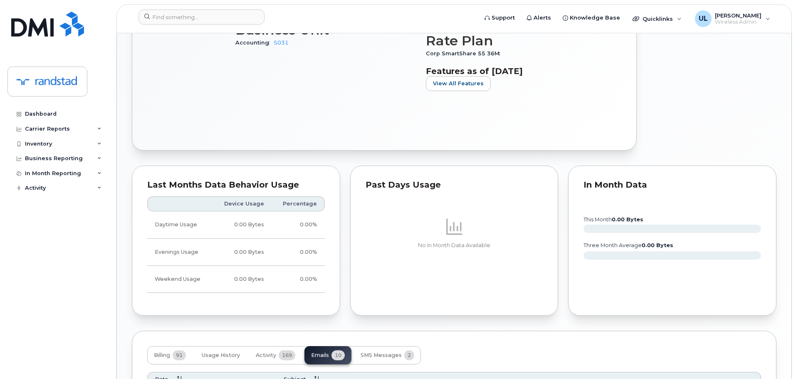
scroll to position [333, 0]
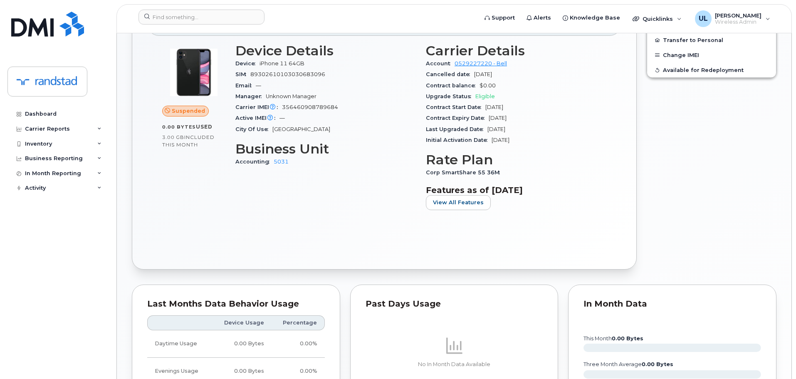
click at [324, 98] on div "Manager Unknown Manager" at bounding box center [325, 96] width 180 height 11
click at [323, 103] on div "Carrier IMEI Carrier IMEI is reported during the last billing cycle or change o…" at bounding box center [325, 107] width 180 height 11
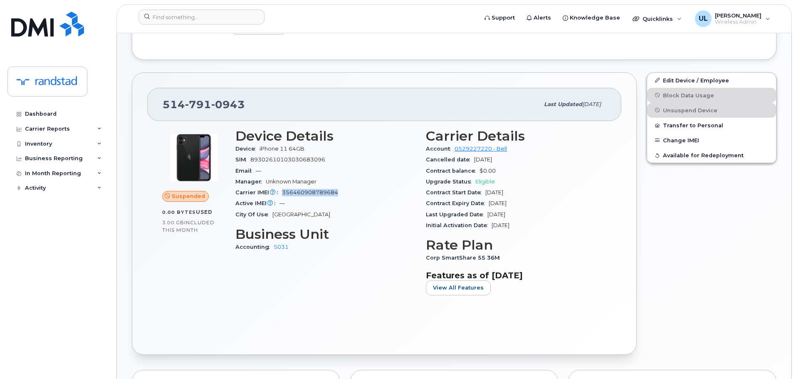
scroll to position [166, 0]
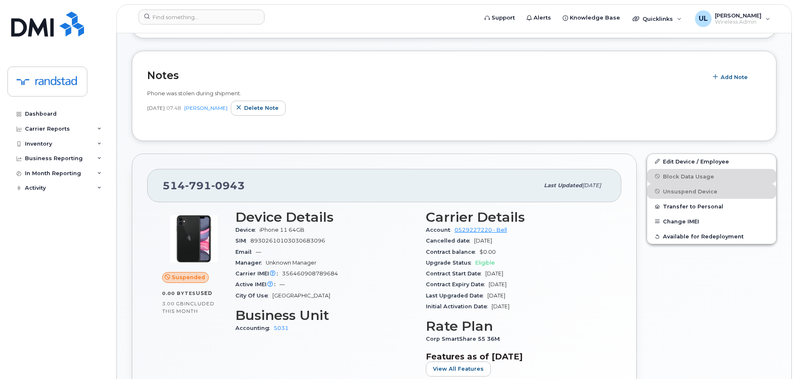
click at [202, 170] on div "514 791 0943 Last updated Jul 07, 2025" at bounding box center [384, 185] width 474 height 33
copy span "514 791 0943"
click at [619, 191] on div "514 791 0943 Last updated Jul 07, 2025" at bounding box center [384, 185] width 474 height 33
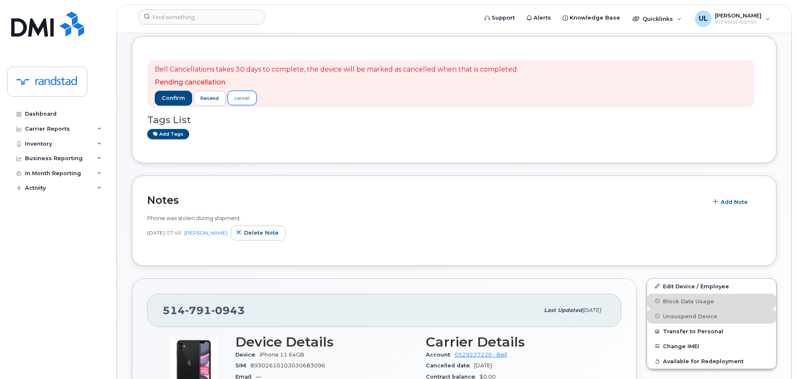
click at [235, 104] on link "cancel" at bounding box center [241, 98] width 29 height 15
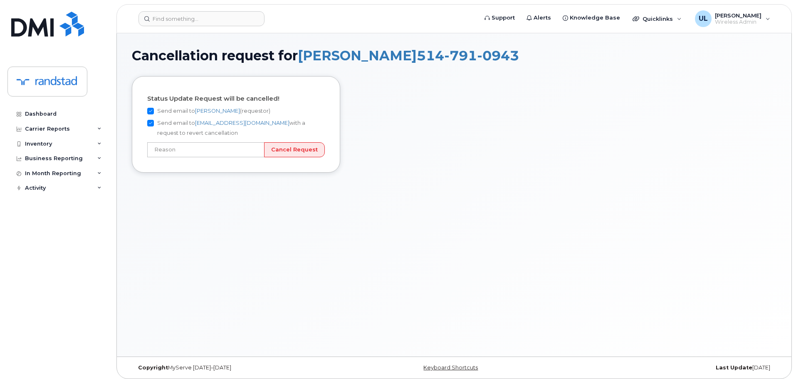
click at [162, 113] on label "Send email to [PERSON_NAME] (requestor)" at bounding box center [208, 111] width 123 height 10
click at [154, 113] on input "Send email to [PERSON_NAME] (requestor)" at bounding box center [150, 111] width 7 height 7
checkbox input "false"
click at [158, 124] on label "Send email to wirelessclientcare@bell.ca with a request to revert cancellation" at bounding box center [236, 128] width 178 height 20
click at [154, 124] on input "Send email to wirelessclientcare@bell.ca with a request to revert cancellation" at bounding box center [150, 123] width 7 height 7
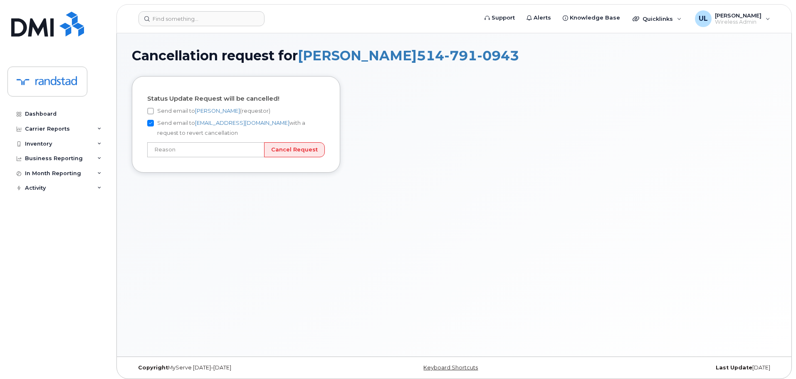
checkbox input "false"
click at [167, 109] on label "Send email to Uraib Lakhani (requestor)" at bounding box center [208, 111] width 123 height 10
click at [154, 109] on input "Send email to Uraib Lakhani (requestor)" at bounding box center [150, 111] width 7 height 7
checkbox input "true"
drag, startPoint x: 187, startPoint y: 145, endPoint x: 193, endPoint y: 156, distance: 12.3
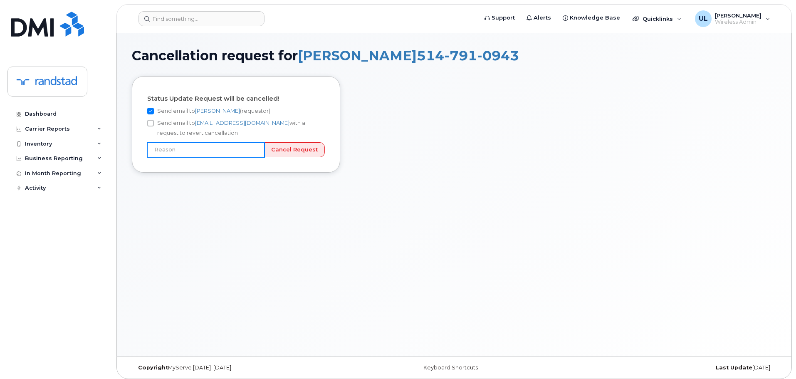
click at [187, 145] on input "text" at bounding box center [205, 149] width 117 height 15
type input "Incorrect number"
click at [294, 153] on input "Cancel Request" at bounding box center [294, 149] width 61 height 15
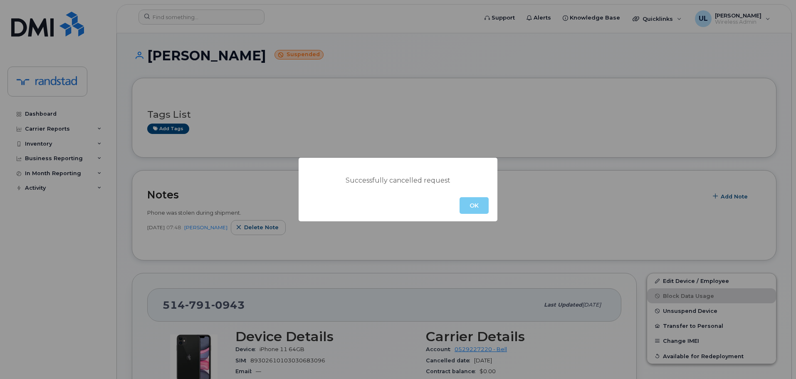
click at [469, 210] on button "OK" at bounding box center [474, 205] width 29 height 17
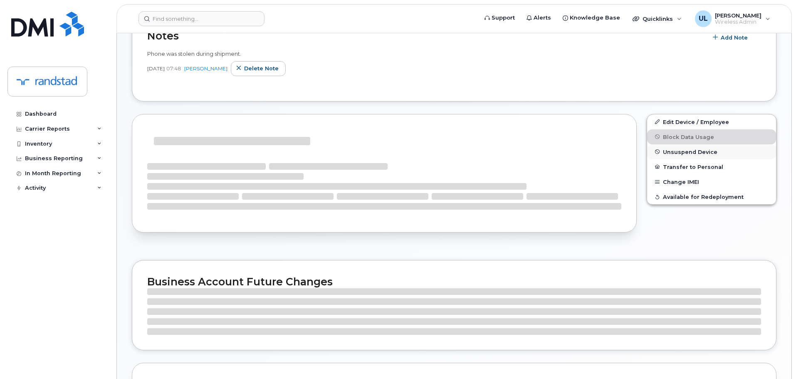
scroll to position [159, 0]
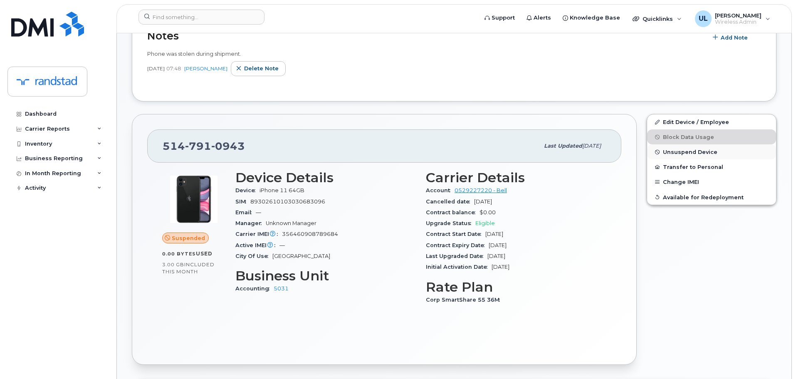
click at [683, 151] on span "Unsuspend Device" at bounding box center [690, 152] width 54 height 6
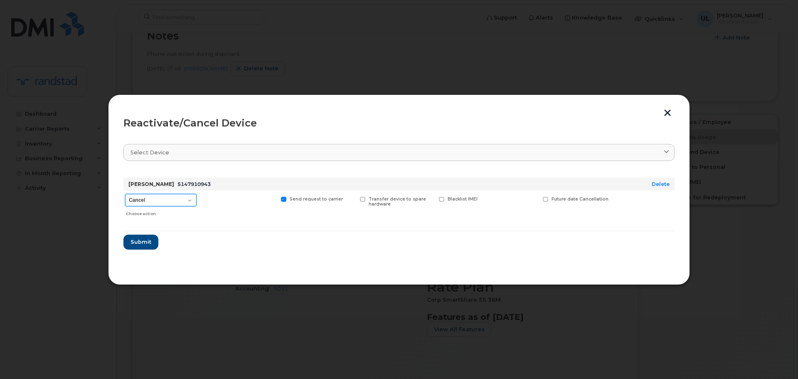
click at [162, 202] on select "Cancel Suspend - Extend Suspension Reactivate" at bounding box center [161, 200] width 72 height 12
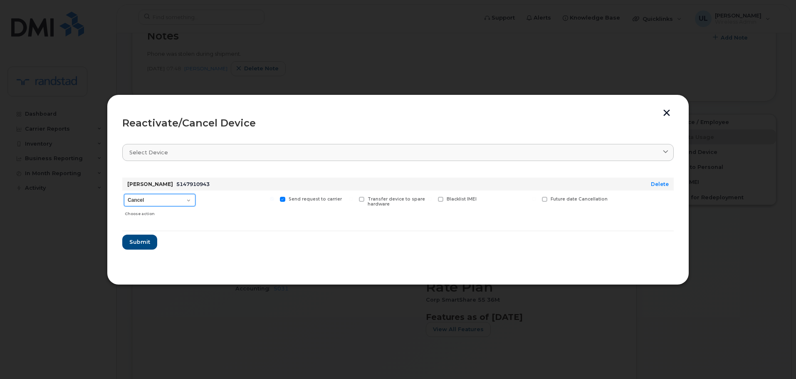
select select "[object Object]"
click at [124, 194] on select "Cancel Suspend - Extend Suspension Reactivate" at bounding box center [160, 200] width 72 height 12
click at [151, 240] on button "Submit" at bounding box center [139, 242] width 34 height 15
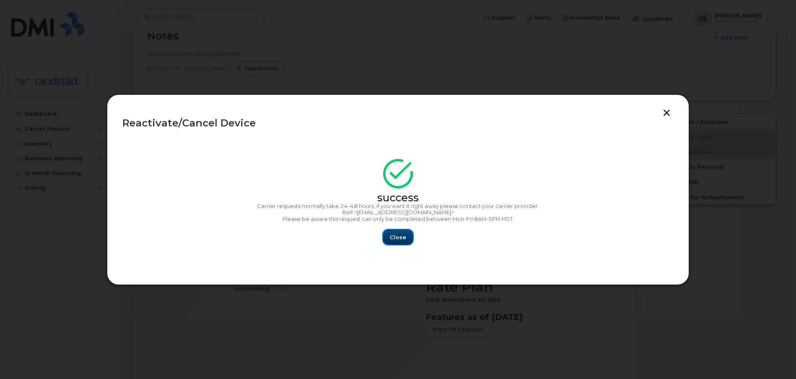
click at [391, 233] on span "Close" at bounding box center [398, 237] width 17 height 8
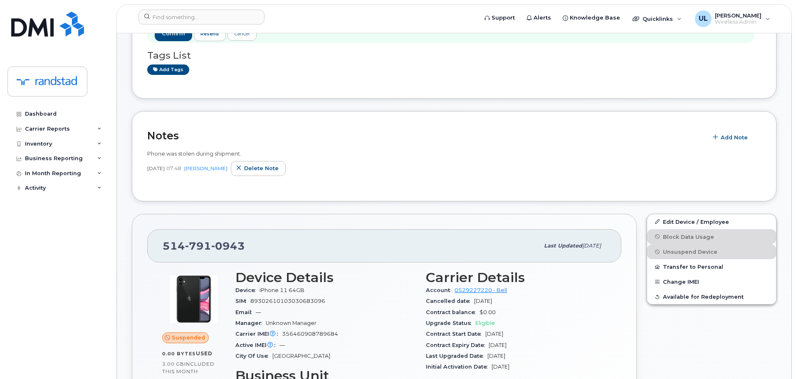
scroll to position [166, 0]
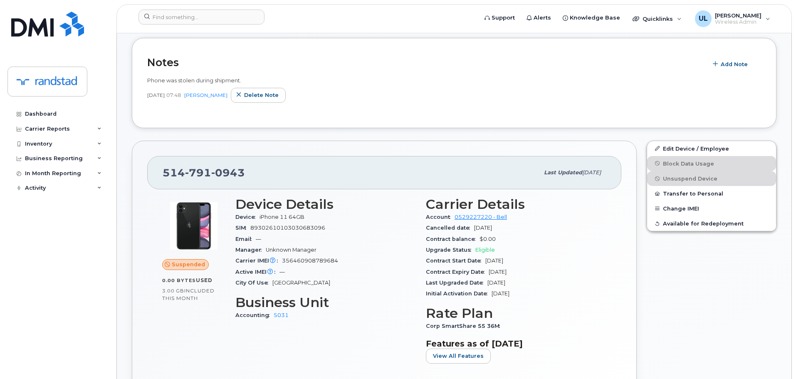
click at [237, 178] on span "0943" at bounding box center [228, 172] width 34 height 12
copy span "[PHONE_NUMBER]"
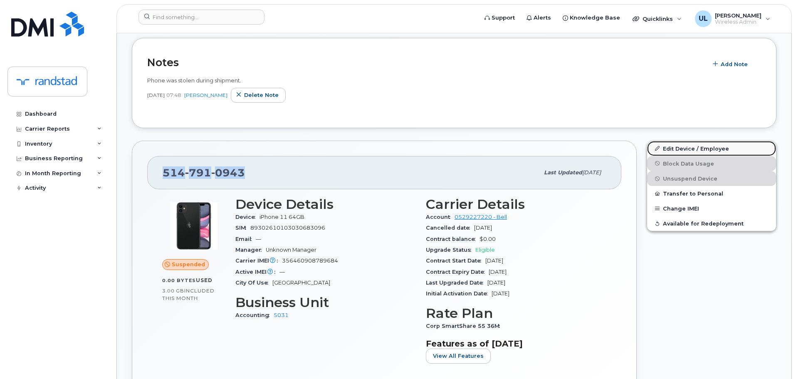
click at [664, 145] on link "Edit Device / Employee" at bounding box center [711, 148] width 129 height 15
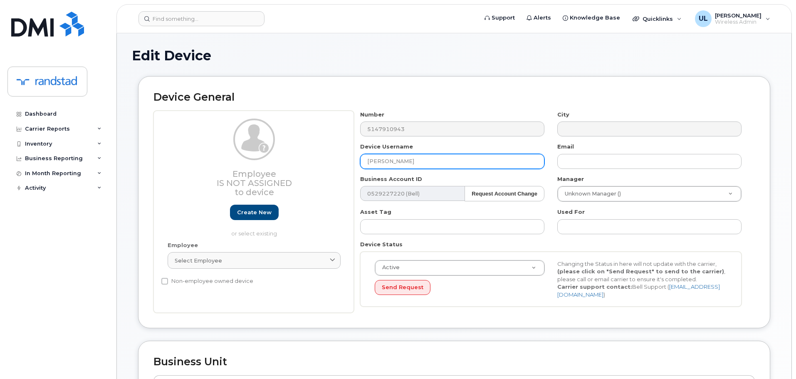
click at [429, 162] on input "[PERSON_NAME]" at bounding box center [452, 161] width 184 height 15
paste input "Antarpreet Kaur"
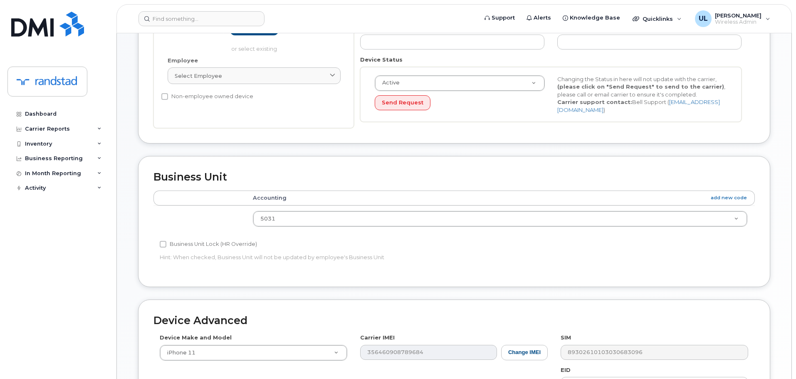
scroll to position [353, 0]
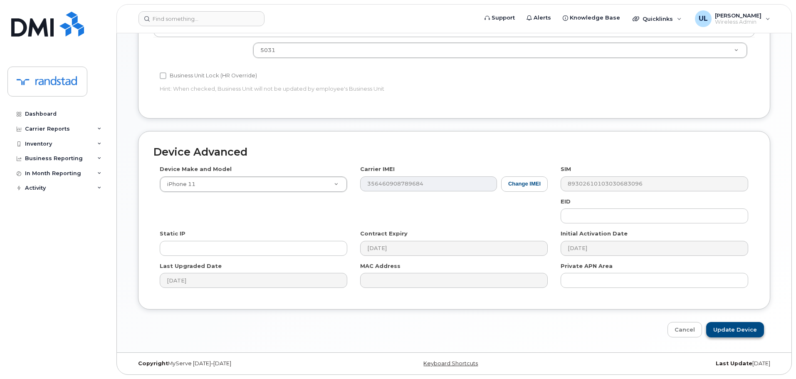
type input "Antarpreet Kaur"
click at [734, 329] on input "Update Device" at bounding box center [735, 329] width 58 height 15
type input "Saving..."
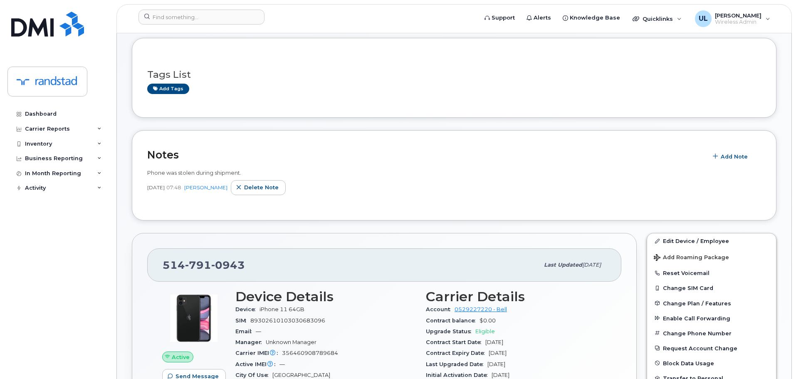
scroll to position [83, 0]
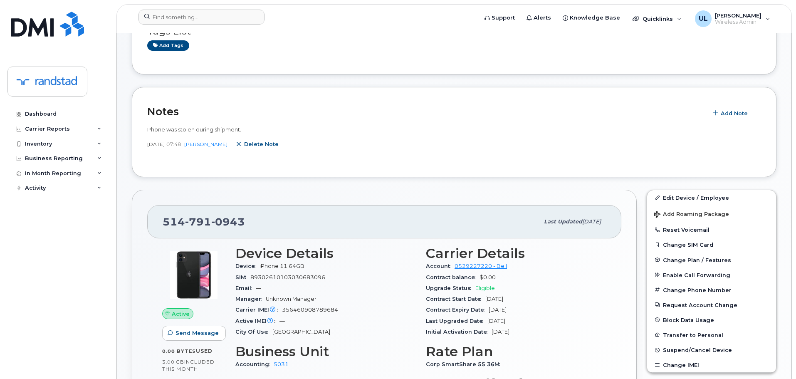
click at [262, 149] on button "Delete note" at bounding box center [258, 144] width 55 height 15
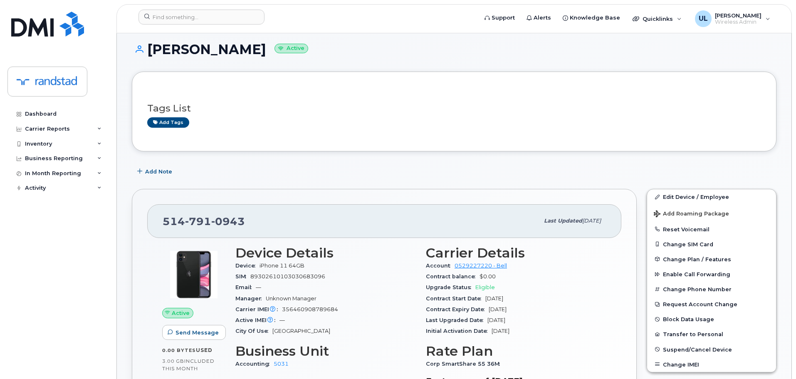
scroll to position [0, 0]
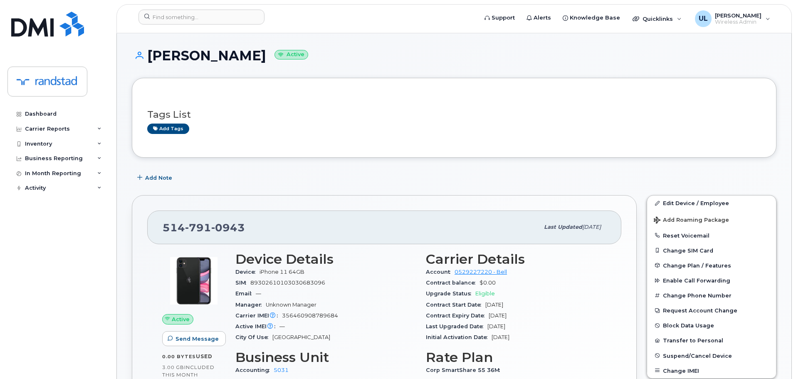
click at [231, 227] on span "0943" at bounding box center [228, 227] width 34 height 12
copy span "514 791 0943"
click at [250, 10] on header "Support Alerts Knowledge Base Quicklinks Suspend / Cancel Device Change SIM Car…" at bounding box center [453, 18] width 675 height 29
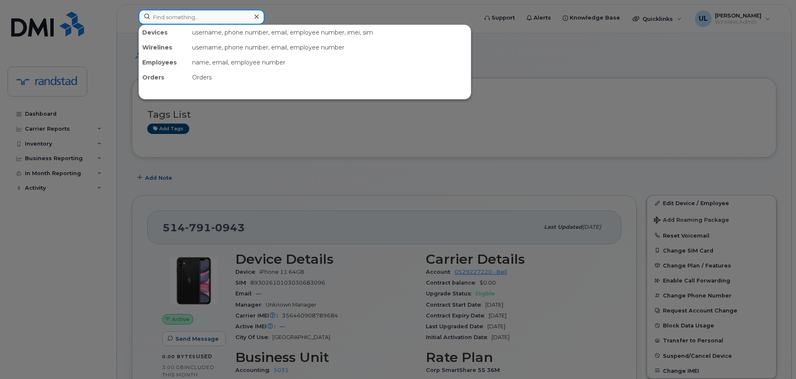
click at [240, 20] on input at bounding box center [201, 17] width 126 height 15
paste input "4373264015"
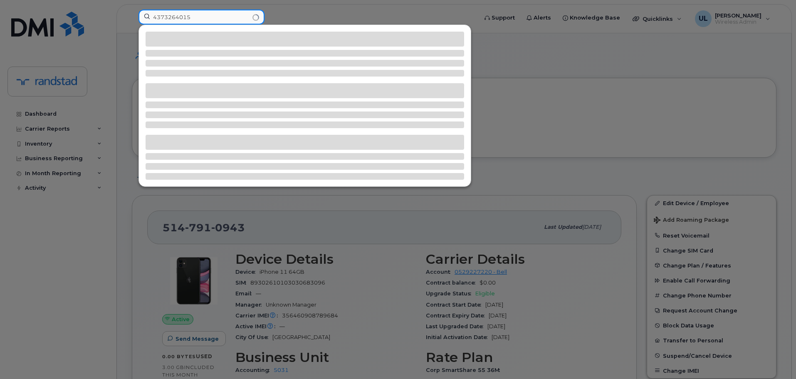
type input "4373264015"
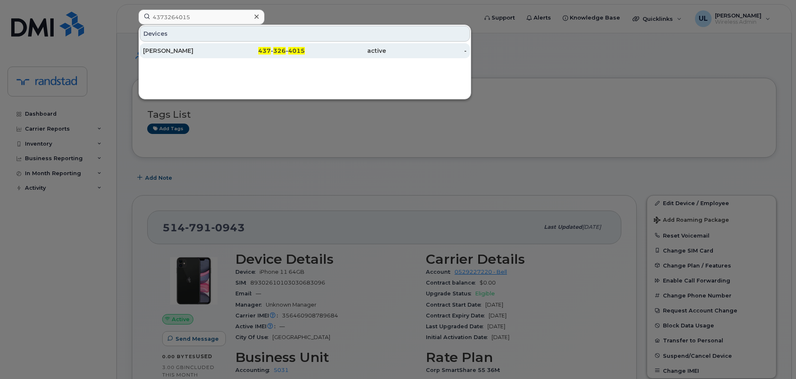
drag, startPoint x: 227, startPoint y: 42, endPoint x: 225, endPoint y: 48, distance: 6.0
click at [225, 48] on div "437 - 326 - 4015" at bounding box center [264, 51] width 81 height 8
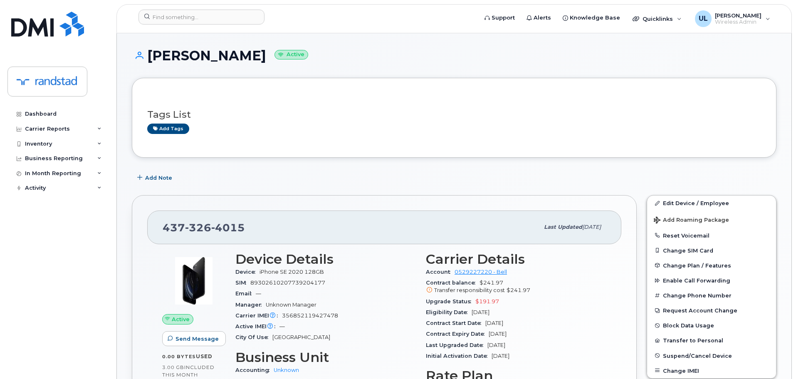
drag, startPoint x: 146, startPoint y: 52, endPoint x: 285, endPoint y: 61, distance: 139.2
click at [285, 61] on h1 "Vijay Krishna Verkal Active" at bounding box center [454, 55] width 645 height 15
copy h1 "Vijay Krishna Verkal"
click at [232, 12] on input at bounding box center [201, 17] width 126 height 15
paste input "4185717457"
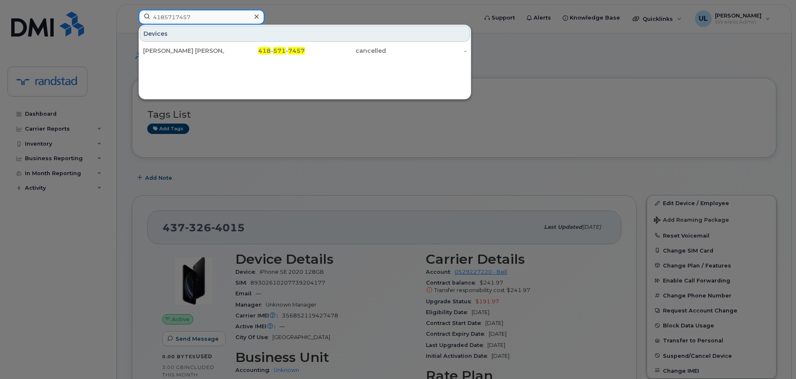
type input "4185717457"
drag, startPoint x: 219, startPoint y: 51, endPoint x: 240, endPoint y: 60, distance: 23.3
click at [219, 51] on div "Ashmeen Kaur Khurana" at bounding box center [183, 51] width 81 height 8
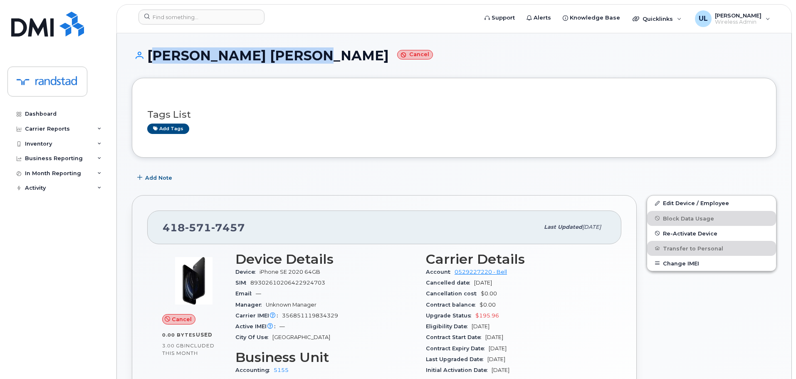
drag, startPoint x: 150, startPoint y: 57, endPoint x: 313, endPoint y: 71, distance: 163.6
click at [313, 71] on div "Ashmeen Kaur Khurana Cancel" at bounding box center [454, 63] width 645 height 30
copy h1 "Ashmeen Kaur Khurana"
click at [230, 25] on div at bounding box center [305, 19] width 347 height 18
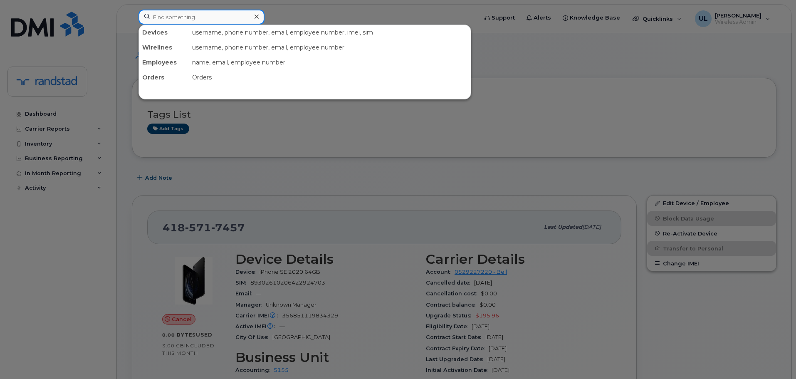
click at [229, 21] on input at bounding box center [201, 17] width 126 height 15
paste input "7802664235"
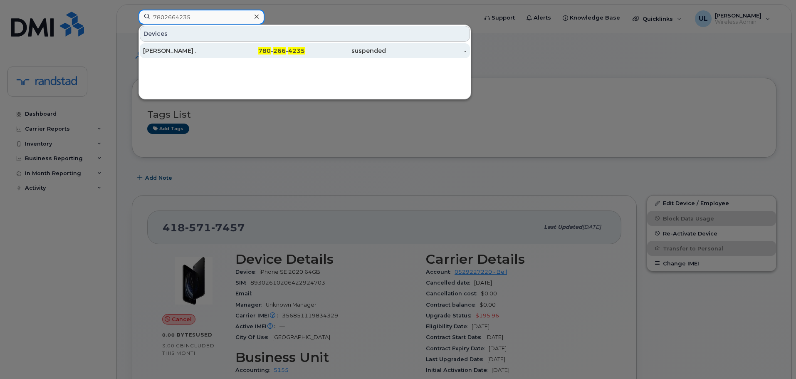
type input "7802664235"
click at [234, 52] on div "780 - 266 - 4235" at bounding box center [264, 51] width 81 height 8
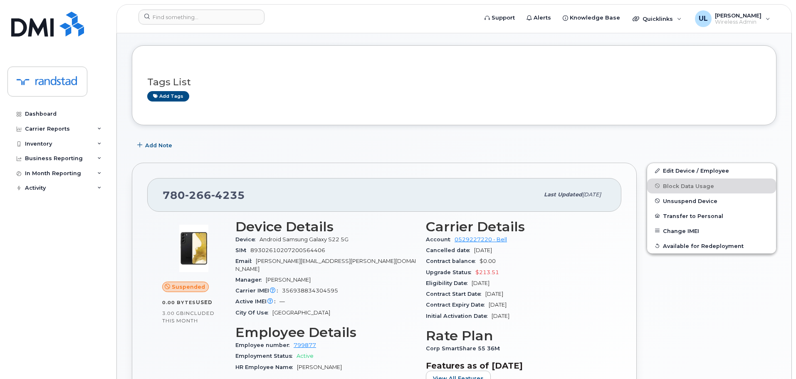
scroll to position [42, 0]
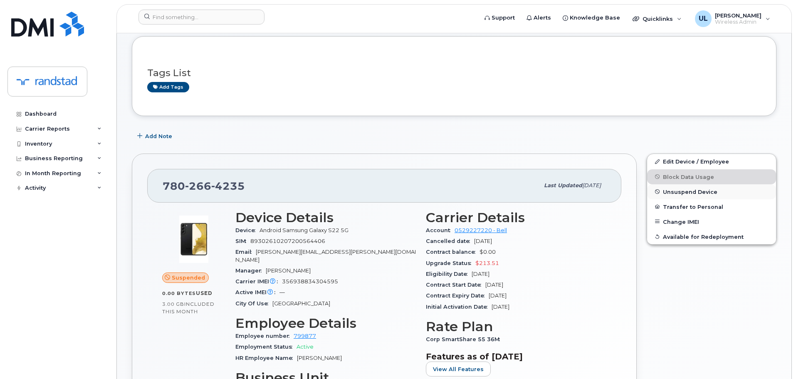
click at [664, 193] on span "Unsuspend Device" at bounding box center [690, 191] width 54 height 6
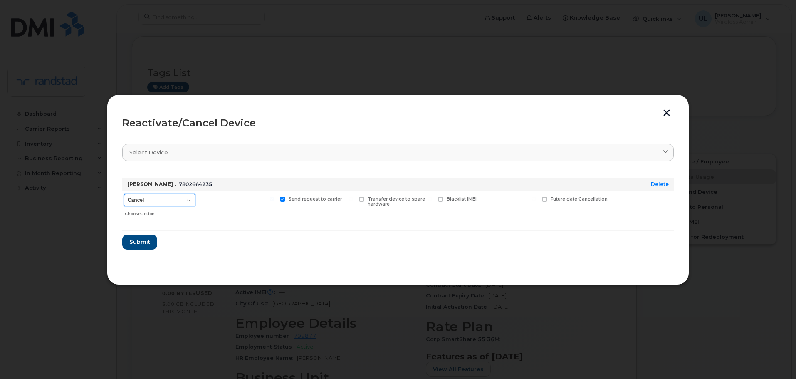
click at [158, 204] on select "Cancel Suspend - Extend Suspension Reactivate" at bounding box center [160, 200] width 72 height 12
select select "[object Object]"
click at [124, 194] on select "Cancel Suspend - Extend Suspension Reactivate" at bounding box center [160, 200] width 72 height 12
click at [144, 244] on span "Submit" at bounding box center [139, 242] width 21 height 8
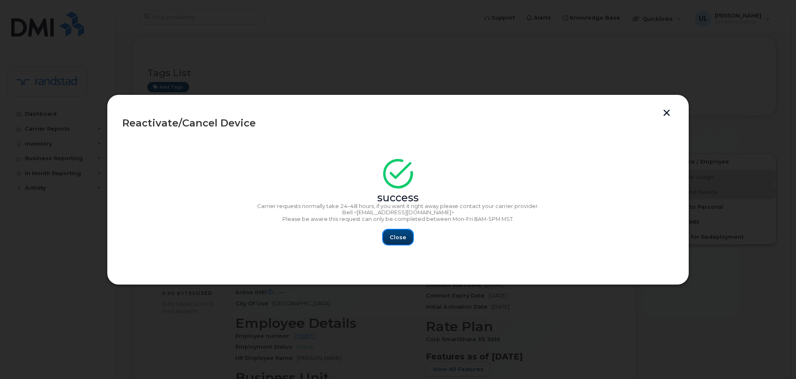
click at [388, 242] on button "Close" at bounding box center [398, 237] width 30 height 15
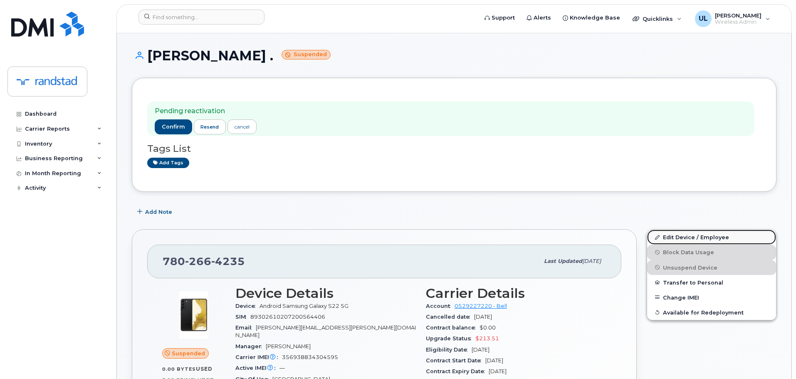
click at [675, 234] on link "Edit Device / Employee" at bounding box center [711, 237] width 129 height 15
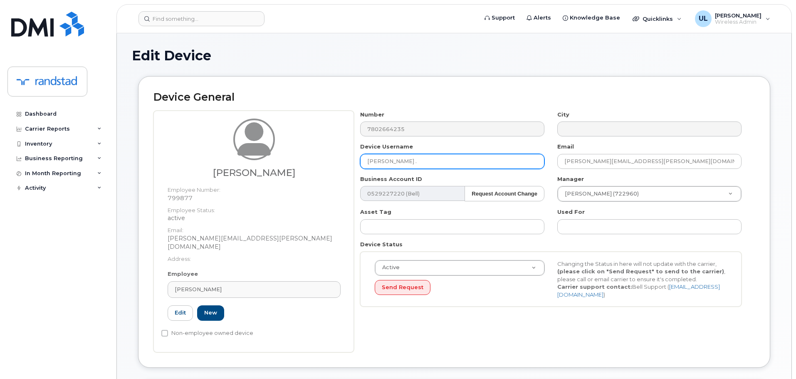
click at [442, 162] on input "[PERSON_NAME] ." at bounding box center [452, 161] width 184 height 15
paste input "[PERSON_NAME] [PERSON_NAME]"
type input "[PERSON_NAME] [PERSON_NAME]"
click at [596, 170] on div "Number 7802664235 City Device Username [PERSON_NAME] [PERSON_NAME] Email [PERSO…" at bounding box center [551, 212] width 394 height 203
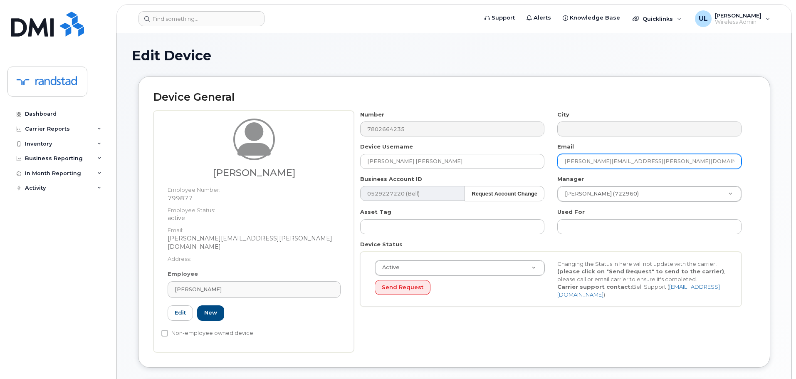
click at [596, 164] on input "[PERSON_NAME][EMAIL_ADDRESS][PERSON_NAME][DOMAIN_NAME]" at bounding box center [649, 161] width 184 height 15
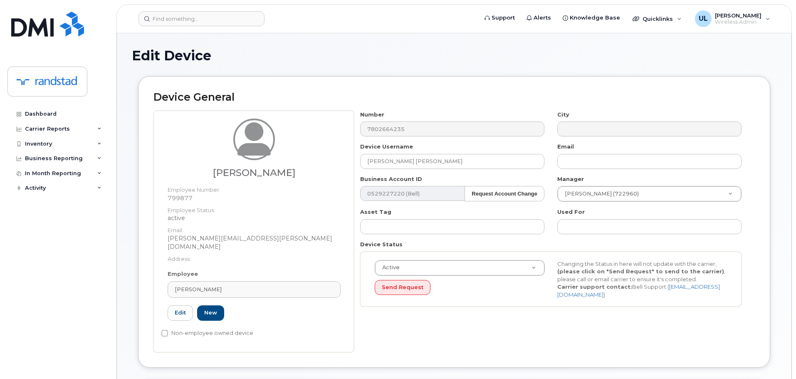
click at [589, 185] on div "Manager [PERSON_NAME] (722960) 1888489" at bounding box center [649, 188] width 197 height 27
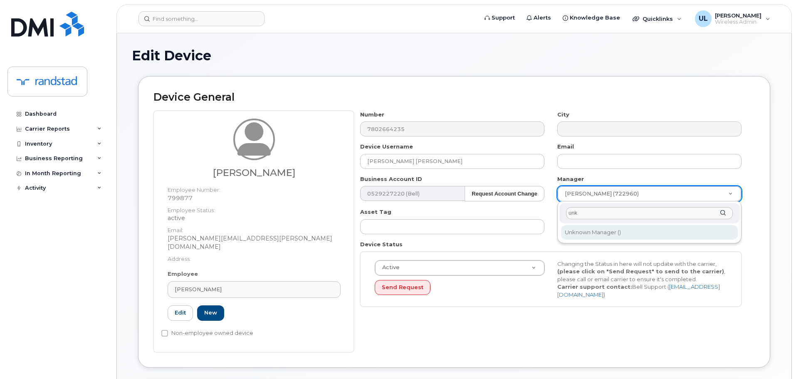
type input "unk"
type input "281330"
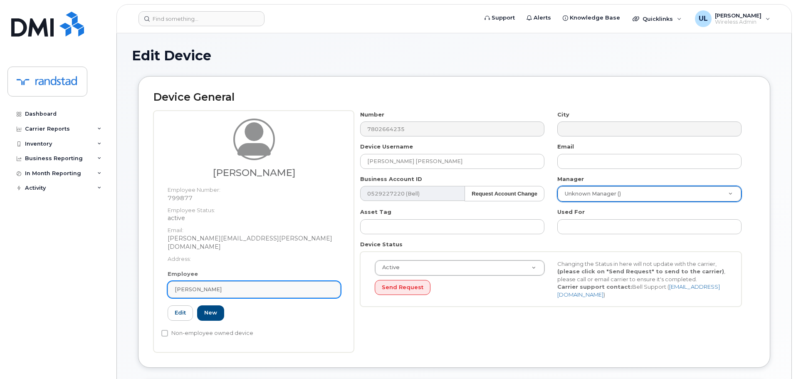
click at [302, 286] on link "[PERSON_NAME]" at bounding box center [254, 289] width 173 height 17
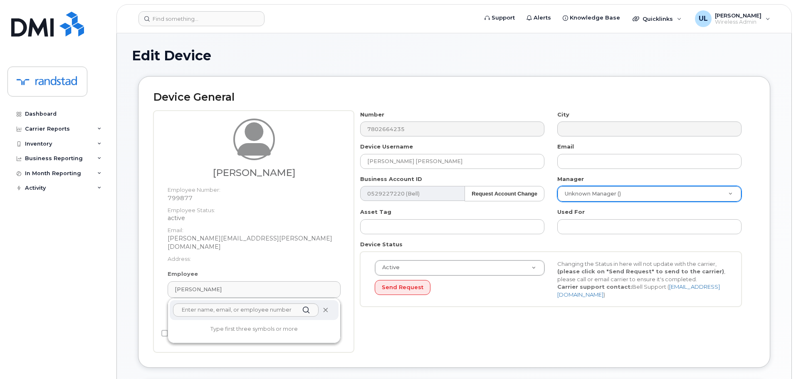
click at [327, 307] on icon at bounding box center [325, 309] width 5 height 5
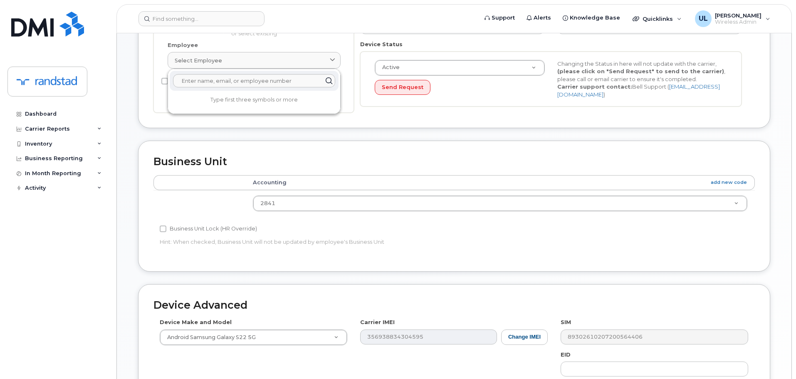
scroll to position [333, 0]
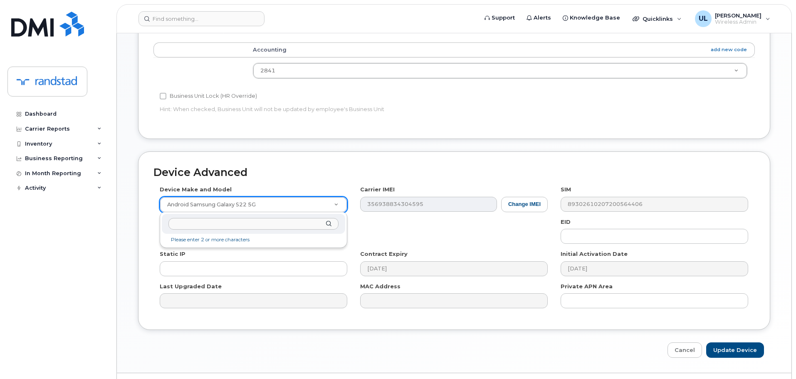
drag, startPoint x: 282, startPoint y: 204, endPoint x: 276, endPoint y: 216, distance: 13.8
click at [274, 228] on input "text" at bounding box center [253, 224] width 170 height 12
type input "iphone un"
select select "185"
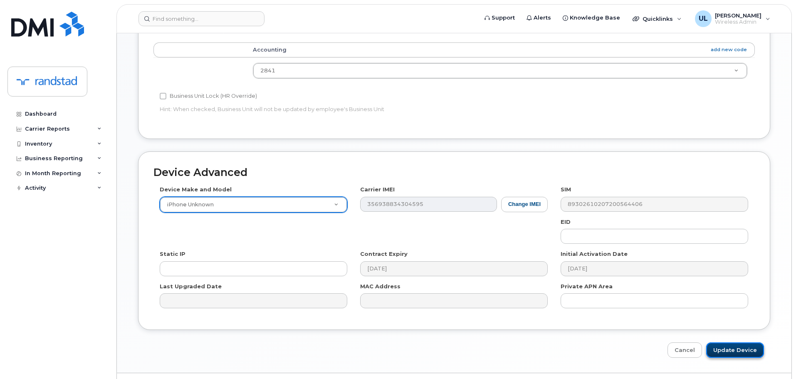
click at [744, 356] on input "Update Device" at bounding box center [735, 349] width 58 height 15
type input "Saving..."
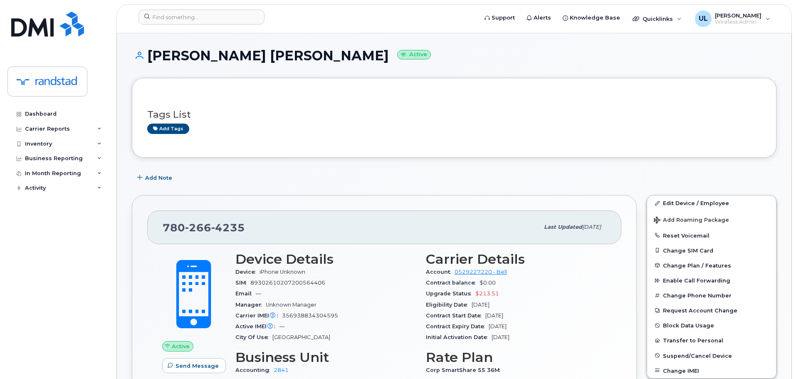
click at [262, 225] on div "780 266 4235" at bounding box center [351, 226] width 376 height 17
click at [220, 223] on span "4235" at bounding box center [228, 227] width 34 height 12
click at [227, 235] on div "780 266 4235" at bounding box center [351, 226] width 376 height 17
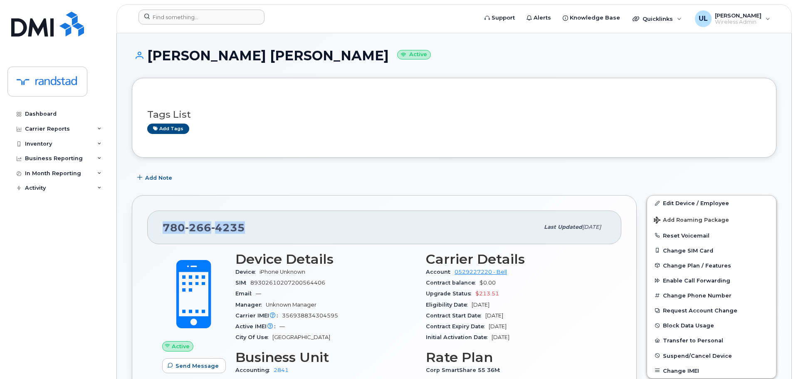
copy span "780 266 4235"
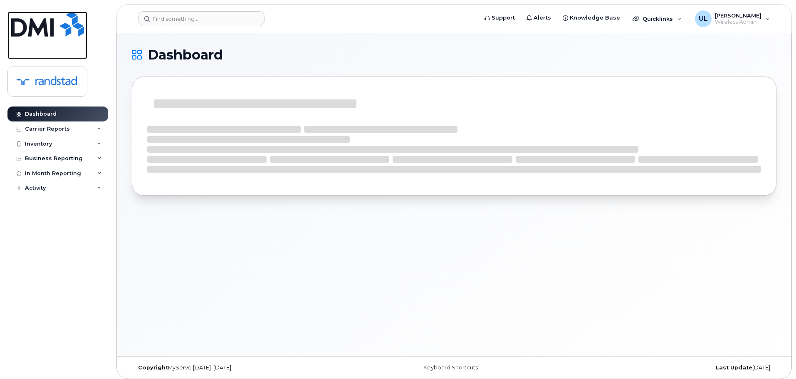
click at [38, 34] on img at bounding box center [47, 24] width 73 height 25
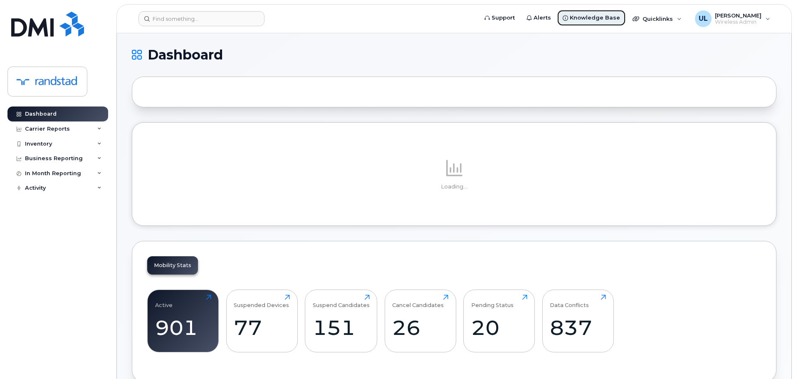
click at [618, 20] on span "Knowledge Base" at bounding box center [595, 18] width 50 height 8
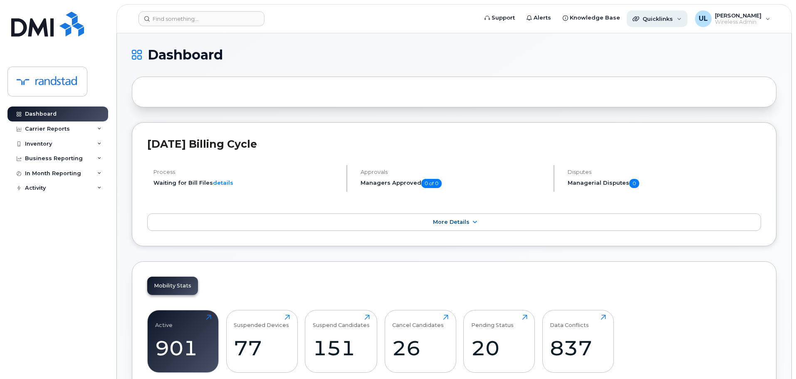
click at [661, 23] on div "Quicklinks" at bounding box center [657, 18] width 61 height 17
click at [199, 25] on input at bounding box center [201, 18] width 126 height 15
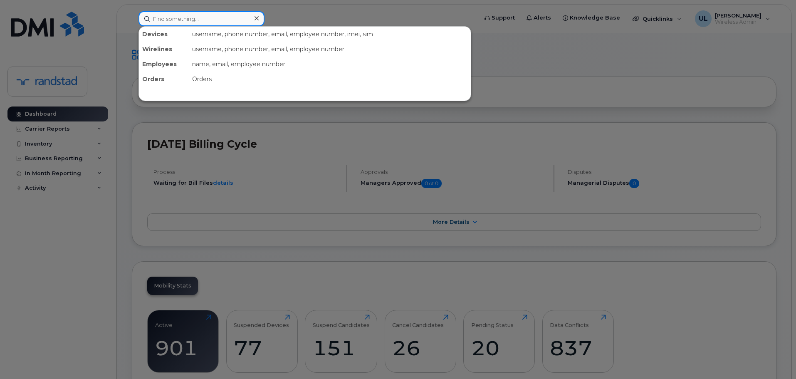
paste input "[PERSON_NAME]"
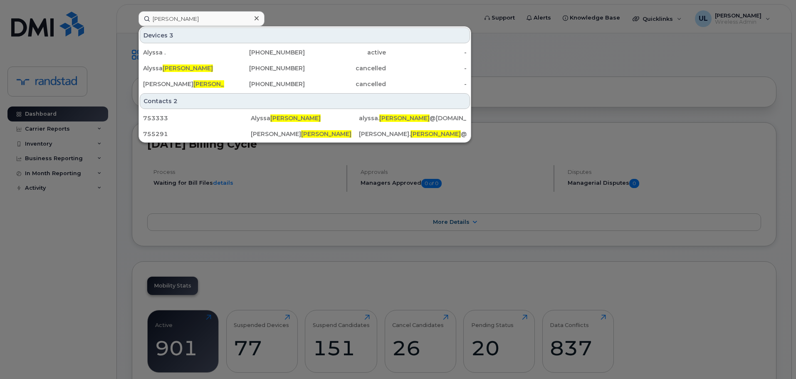
click at [199, 49] on div "Alyssa ." at bounding box center [183, 52] width 81 height 8
click at [196, 22] on input "[PERSON_NAME]" at bounding box center [201, 18] width 126 height 15
paste input "[GEOGRAPHIC_DATA]"
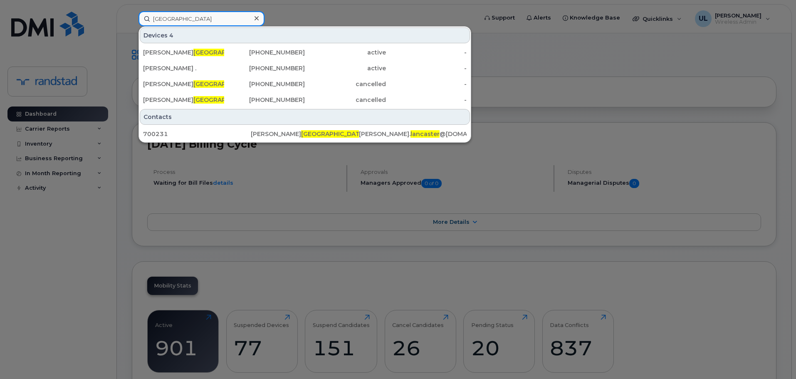
type input "[GEOGRAPHIC_DATA]"
click at [193, 51] on span "Lancaster" at bounding box center [225, 52] width 65 height 7
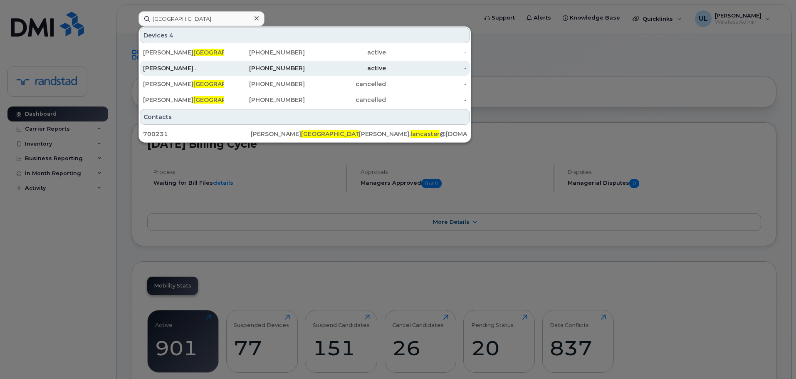
click at [189, 64] on div "Jason ." at bounding box center [183, 68] width 81 height 15
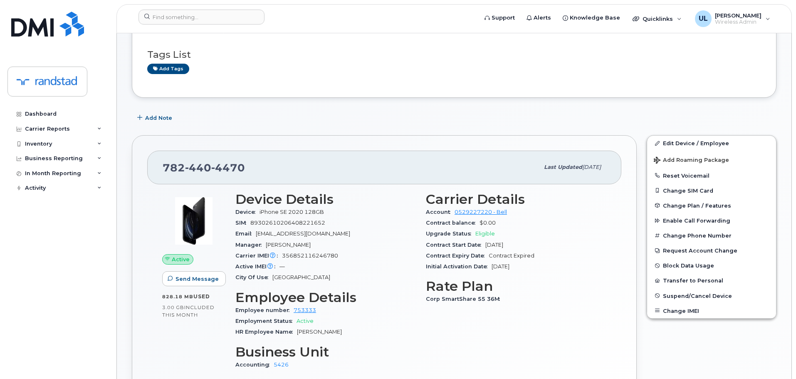
scroll to position [125, 0]
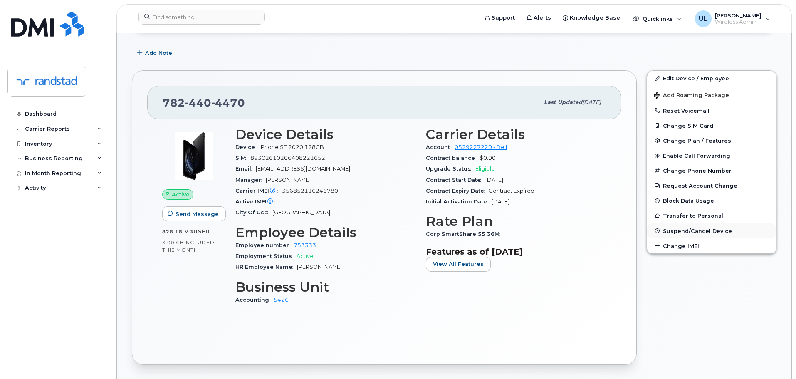
click at [673, 228] on span "Suspend/Cancel Device" at bounding box center [697, 230] width 69 height 6
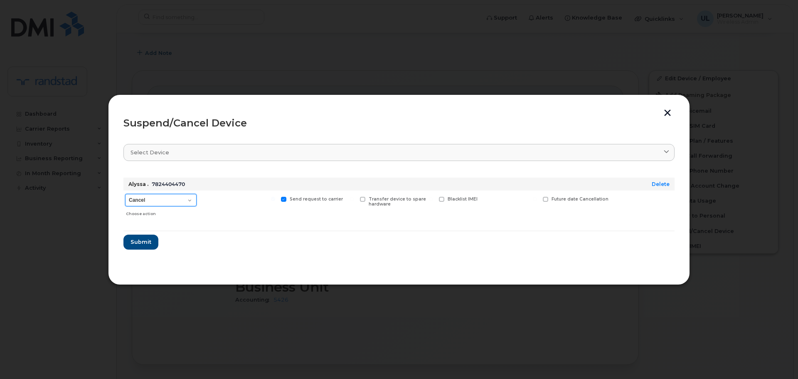
click at [176, 202] on select "Cancel Suspend - Extend Suspension Suspend - Reduced Rate Suspend - Full Rate S…" at bounding box center [161, 200] width 72 height 12
select select "[object Object]"
click at [125, 194] on select "Cancel Suspend - Extend Suspension Suspend - Reduced Rate Suspend - Full Rate S…" at bounding box center [161, 200] width 72 height 12
click at [560, 201] on span "Future suspend date" at bounding box center [576, 198] width 48 height 5
click at [537, 201] on input "Future suspend date" at bounding box center [535, 199] width 4 height 4
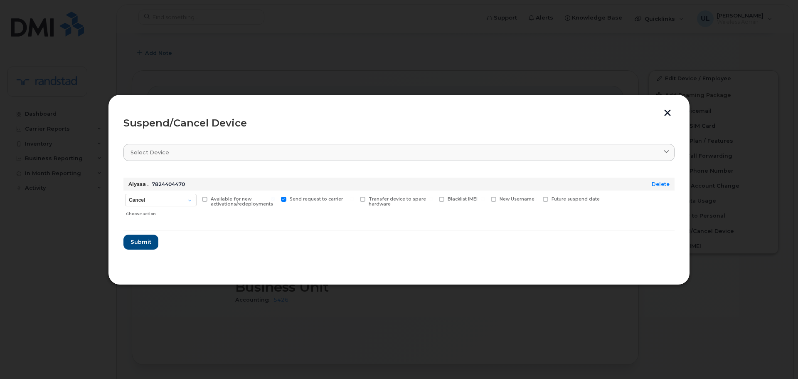
checkbox input "true"
click at [600, 212] on input "date" at bounding box center [576, 212] width 67 height 15
type input "2025-10-15"
click at [146, 248] on span "Submit" at bounding box center [140, 244] width 21 height 8
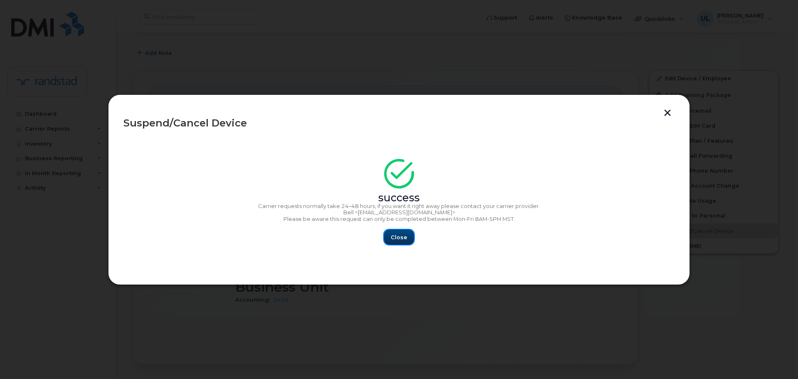
click at [394, 240] on span "Close" at bounding box center [399, 237] width 17 height 8
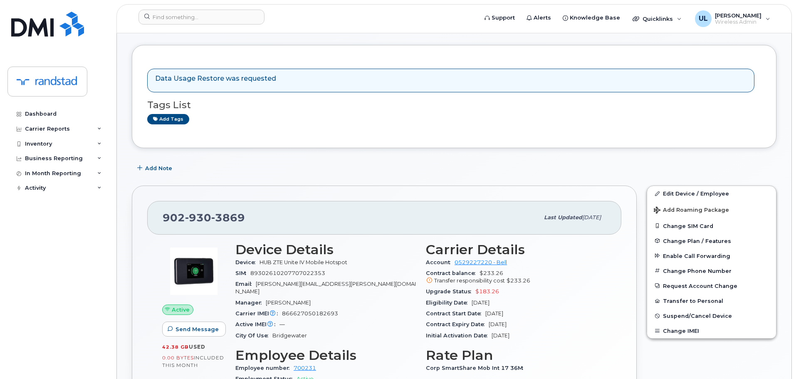
scroll to position [83, 0]
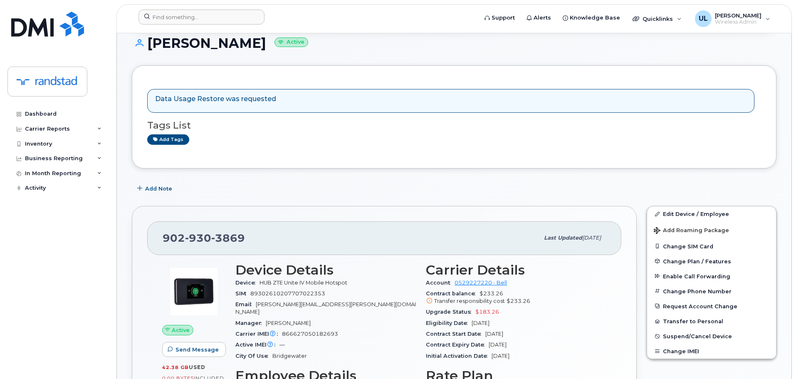
click at [216, 26] on div at bounding box center [305, 19] width 347 height 18
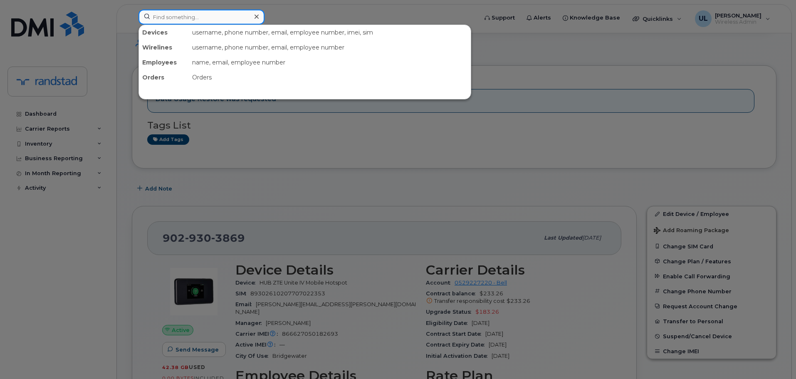
click at [215, 21] on input at bounding box center [201, 17] width 126 height 15
paste input "[PERSON_NAME]"
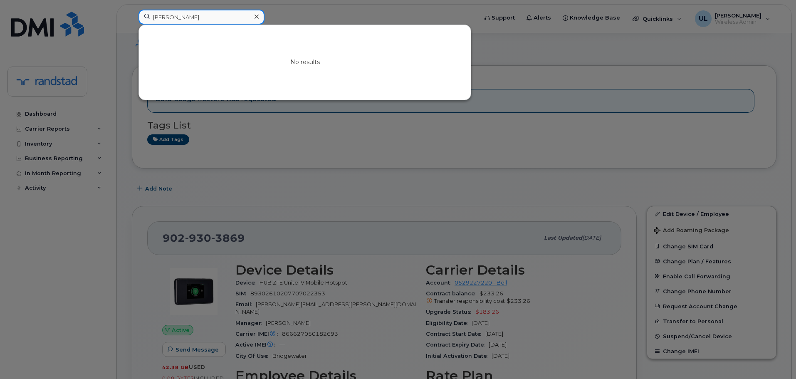
click at [239, 14] on input "[PERSON_NAME]" at bounding box center [201, 17] width 126 height 15
paste input "[PERSON_NAME]"
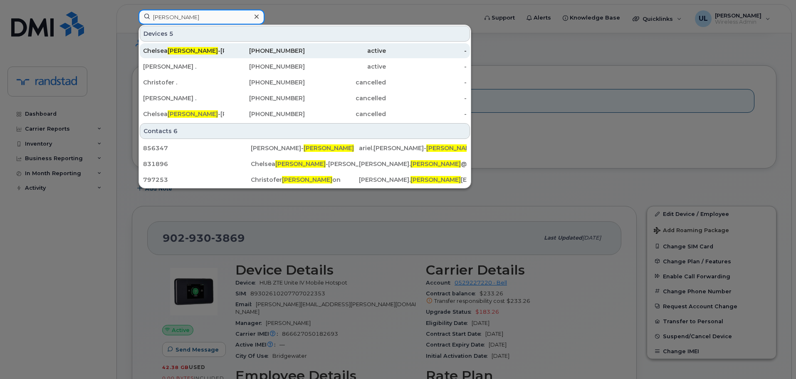
type input "[PERSON_NAME]"
click at [237, 51] on div "[PHONE_NUMBER]" at bounding box center [264, 51] width 81 height 8
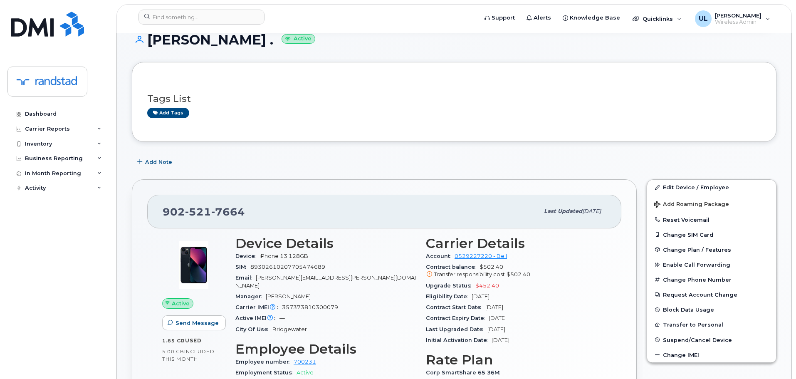
scroll to position [166, 0]
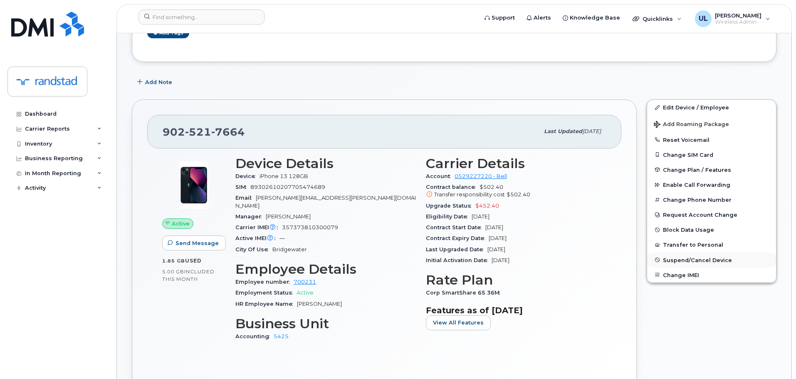
click at [728, 256] on button "Suspend/Cancel Device" at bounding box center [711, 259] width 129 height 15
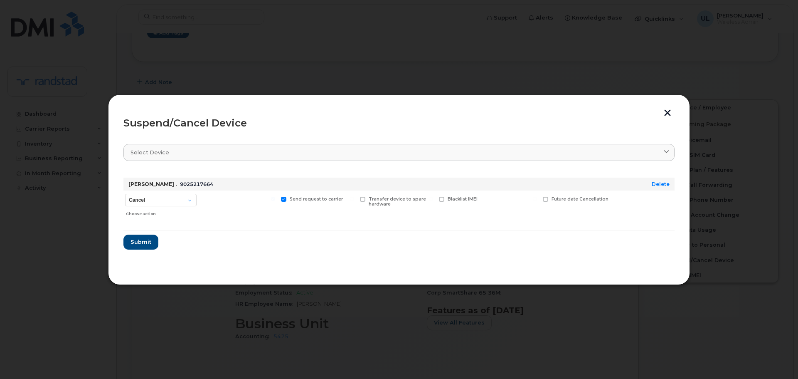
click at [544, 199] on span at bounding box center [545, 199] width 5 height 5
click at [537, 199] on input "Future date Cancellation" at bounding box center [535, 199] width 4 height 4
checkbox input "true"
click at [158, 201] on select "Cancel Suspend - Extend Suspension Suspend - Reduced Rate Suspend - Full Rate S…" at bounding box center [161, 200] width 72 height 12
select select "[object Object]"
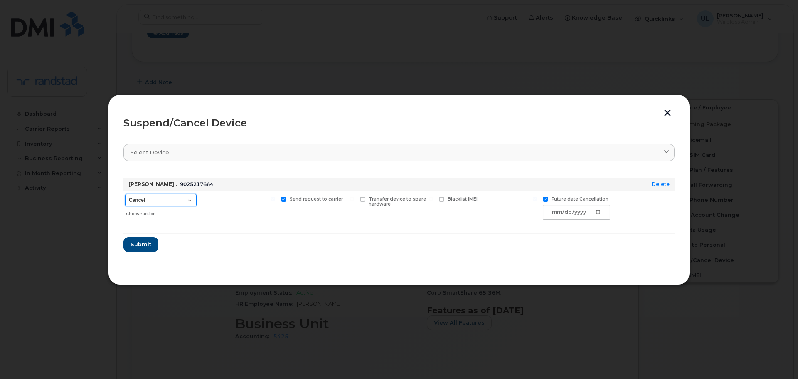
click at [125, 194] on select "Cancel Suspend - Extend Suspension Suspend - Reduced Rate Suspend - Full Rate S…" at bounding box center [161, 200] width 72 height 12
click at [597, 213] on input "date" at bounding box center [576, 212] width 67 height 15
type input "2025-10-15"
click at [119, 246] on div "Suspend/Cancel Device Select device Type first three symbols or more Jason . 90…" at bounding box center [399, 189] width 582 height 190
click at [121, 245] on div "Suspend/Cancel Device Select device Type first three symbols or more Jason . 90…" at bounding box center [399, 189] width 582 height 190
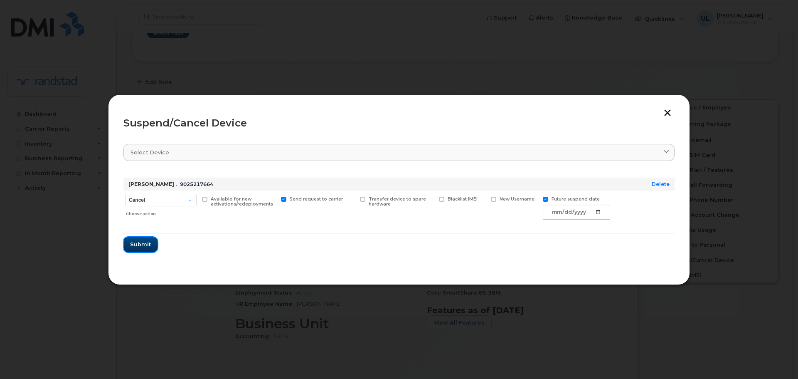
click at [133, 244] on span "Submit" at bounding box center [140, 244] width 21 height 8
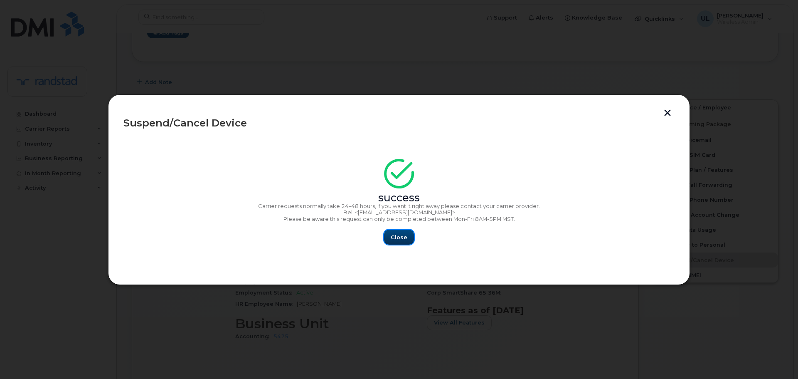
click at [408, 231] on button "Close" at bounding box center [399, 237] width 30 height 15
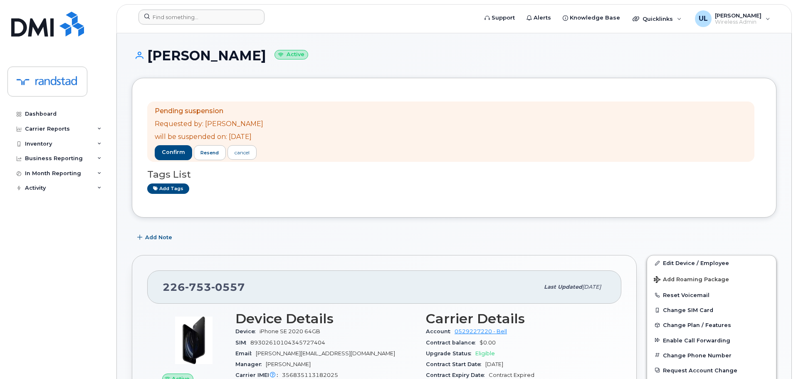
click at [190, 25] on div at bounding box center [305, 19] width 347 height 18
click at [192, 19] on input at bounding box center [201, 17] width 126 height 15
paste input "Steiner"
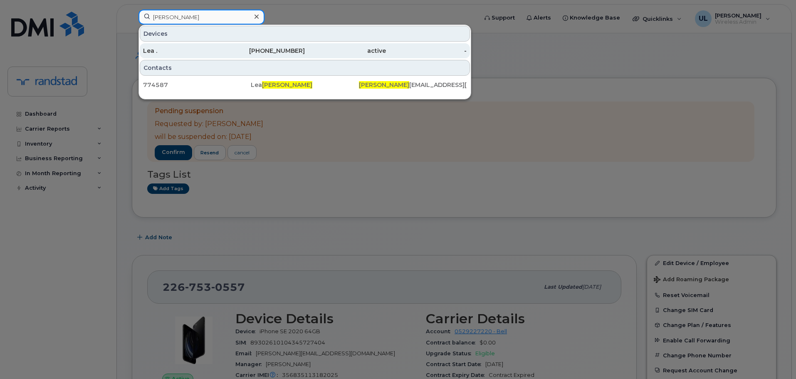
type input "Steiner"
click at [218, 52] on div "Lea ." at bounding box center [183, 51] width 81 height 8
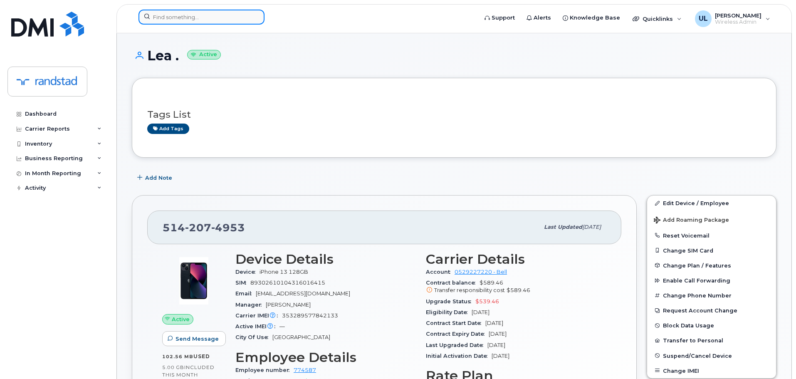
click at [235, 17] on input at bounding box center [201, 17] width 126 height 15
paste input "Premkumar"
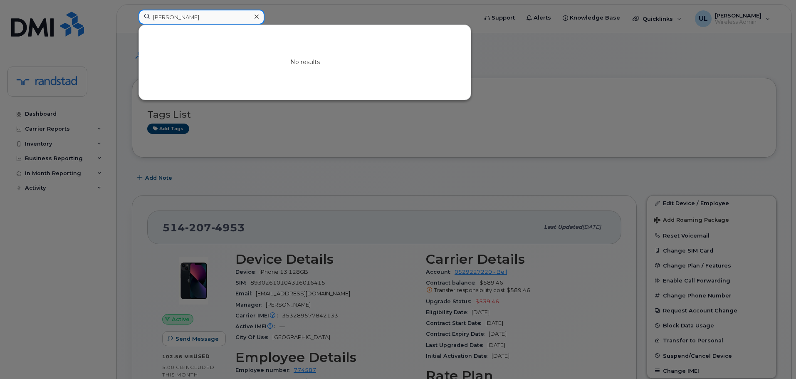
click at [242, 17] on input "Premkumar" at bounding box center [201, 17] width 126 height 15
paste input "Sonika"
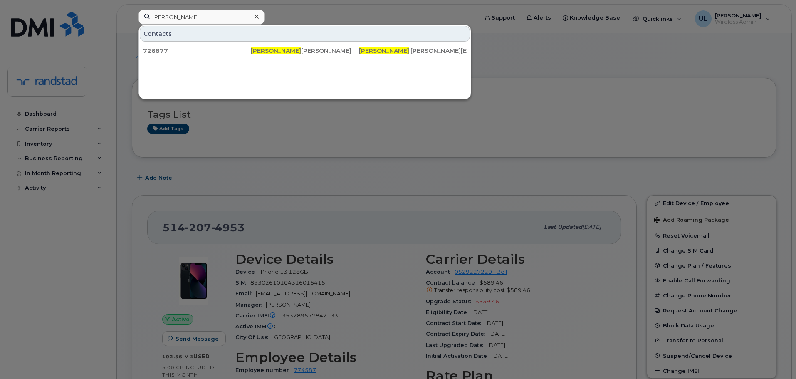
click at [234, 9] on div at bounding box center [398, 189] width 796 height 379
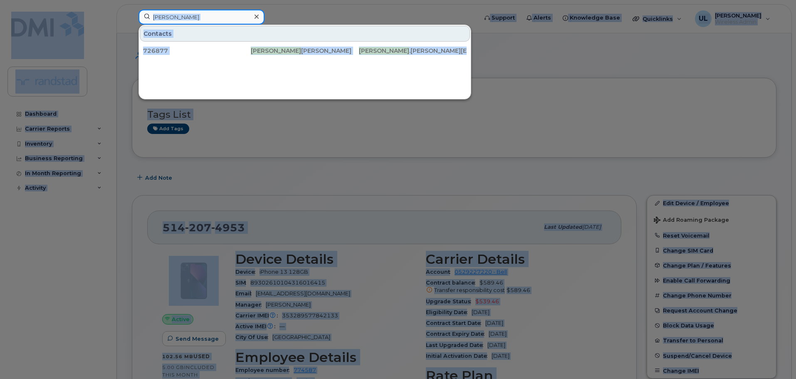
click at [228, 17] on input "Sonika" at bounding box center [201, 17] width 126 height 15
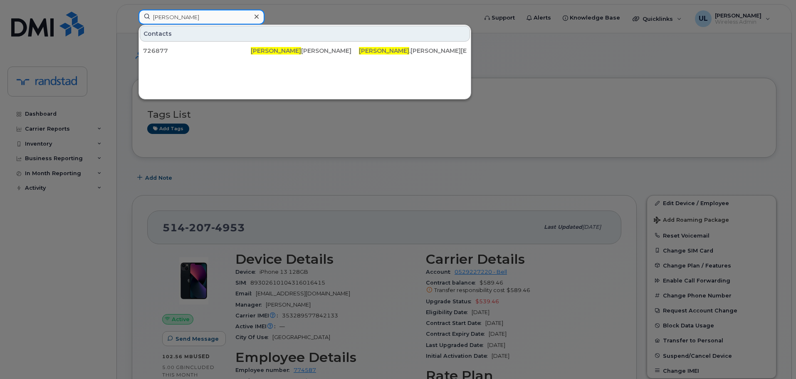
paste input "Gessesse"
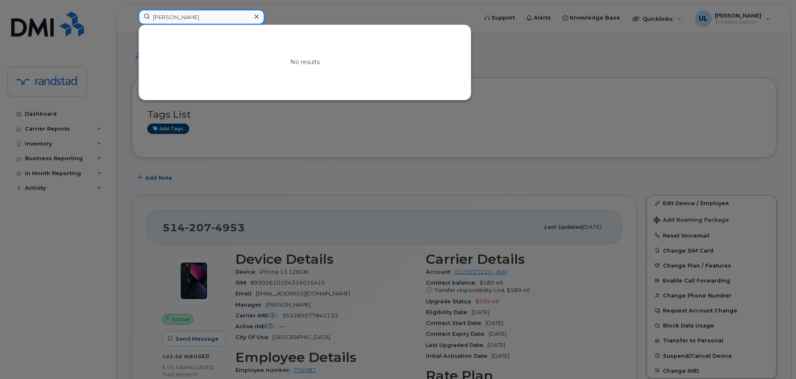
click at [228, 24] on input "Gessesse" at bounding box center [201, 17] width 126 height 15
paste input "Aksu"
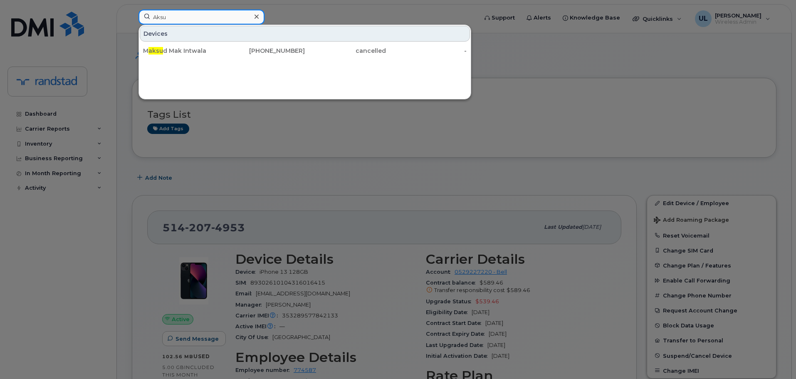
click at [230, 17] on input "Aksu" at bounding box center [201, 17] width 126 height 15
paste input "Ghag"
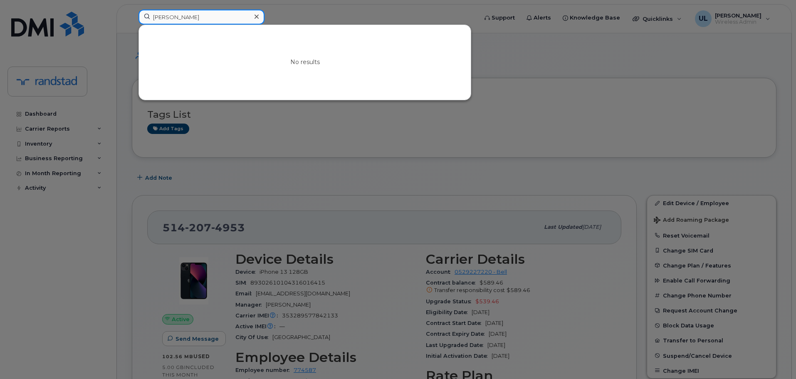
click at [233, 17] on input "Ghag" at bounding box center [201, 17] width 126 height 15
paste input "Longval"
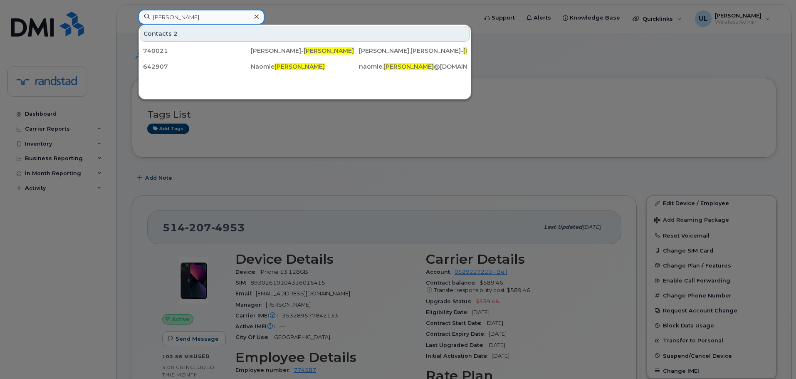
click at [228, 15] on input "Longval" at bounding box center [201, 17] width 126 height 15
paste input "Naomie"
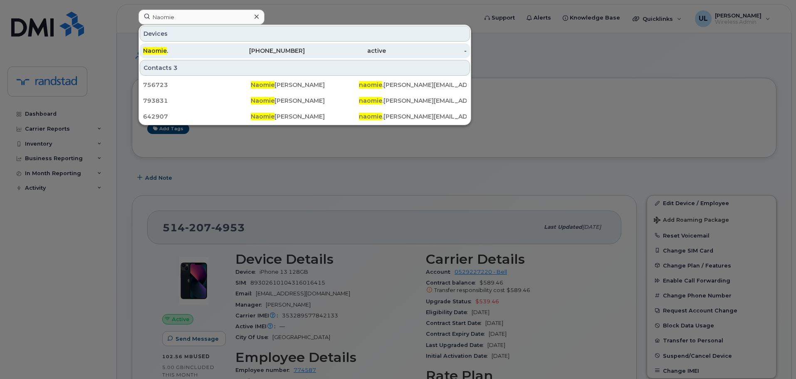
click at [236, 48] on div "438-334-0513" at bounding box center [264, 51] width 81 height 8
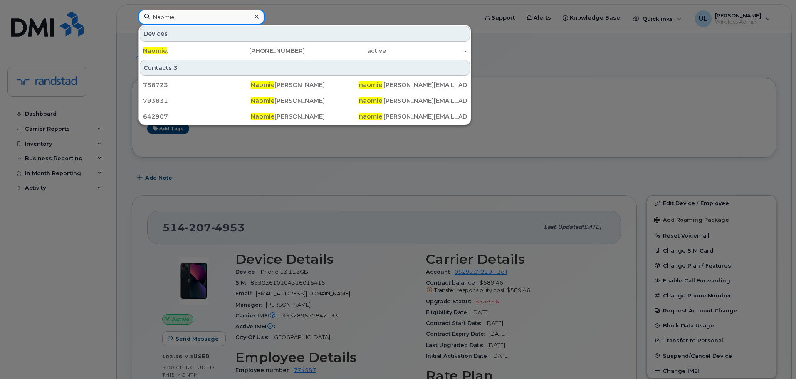
click at [217, 19] on input "Naomie" at bounding box center [201, 17] width 126 height 15
paste input "Sudan"
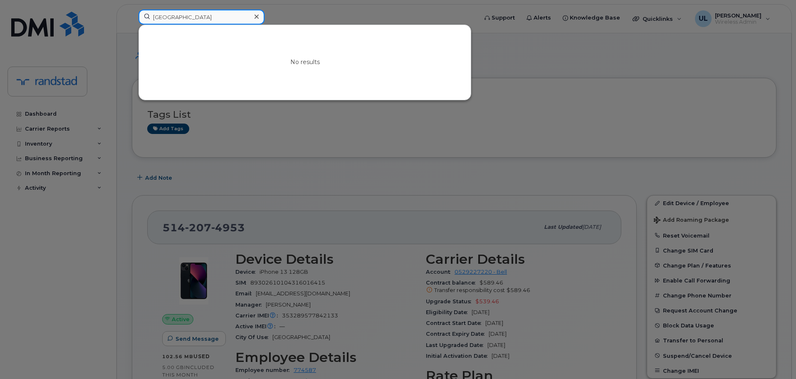
click at [205, 12] on input "Sudan" at bounding box center [201, 17] width 126 height 15
paste input "amra"
click at [214, 14] on input "Samra" at bounding box center [201, 17] width 126 height 15
paste input "hrimali"
click at [170, 20] on input "Shrimali" at bounding box center [201, 17] width 126 height 15
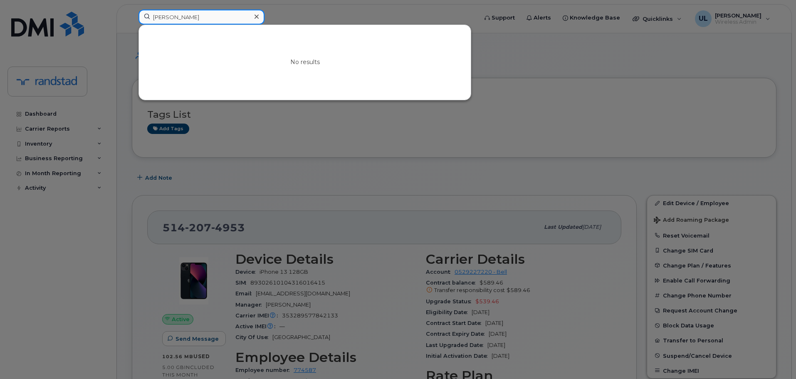
paste input "Gulat"
click at [237, 20] on input "Gulati" at bounding box center [201, 17] width 126 height 15
paste input "Mulugeta"
click at [202, 11] on input "Mulugeta" at bounding box center [201, 17] width 126 height 15
paste input "Guerrero"
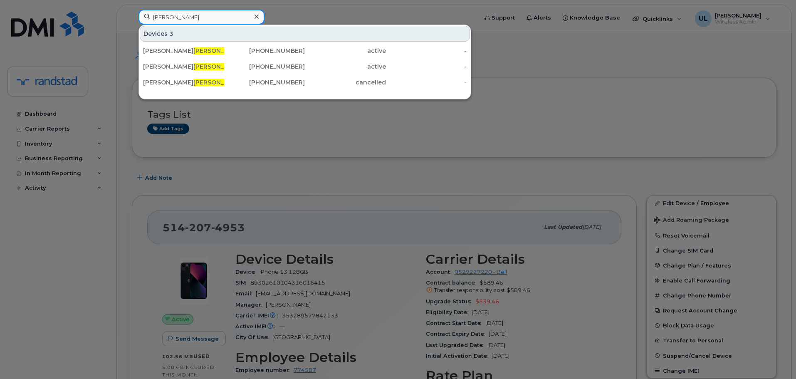
click at [233, 20] on input "Guerrero" at bounding box center [201, 17] width 126 height 15
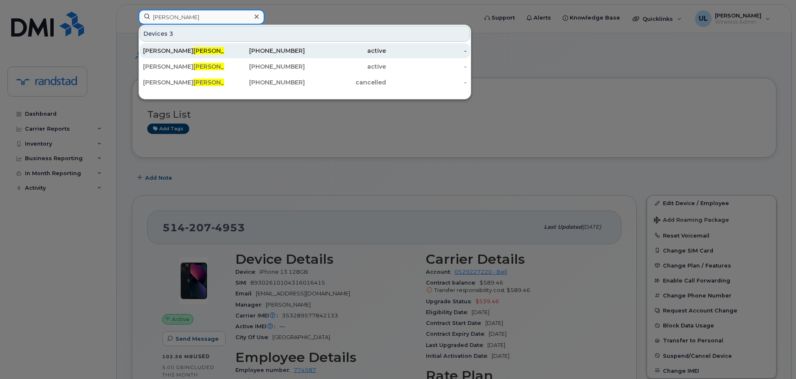
paste input "Surendran"
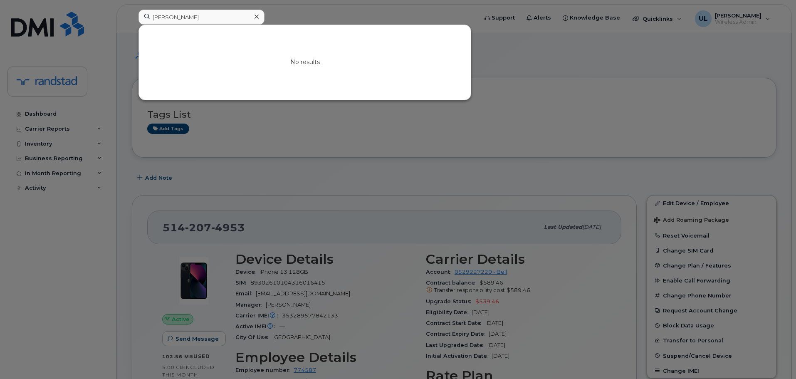
click at [222, 7] on div at bounding box center [398, 189] width 796 height 379
click at [223, 16] on input "Surendran" at bounding box center [201, 17] width 126 height 15
paste input "Emond"
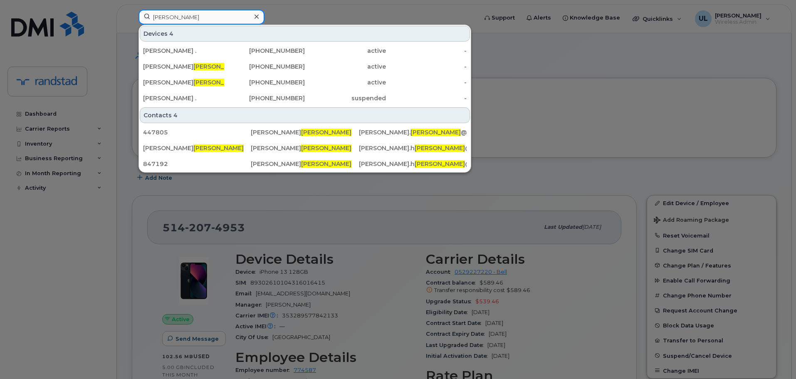
click at [210, 15] on input "Emond" at bounding box center [201, 17] width 126 height 15
paste input "Pellissery"
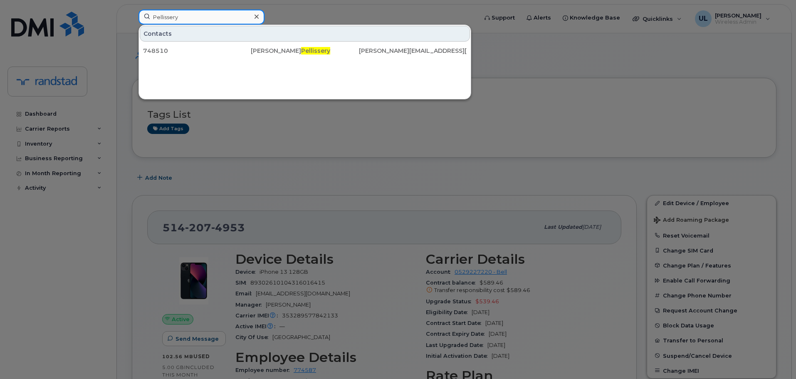
click at [190, 14] on input "Pellissery" at bounding box center [201, 17] width 126 height 15
paste input "oon"
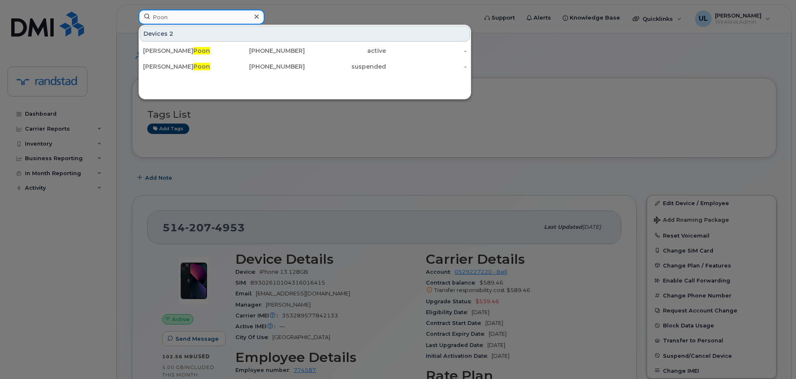
click at [237, 12] on input "Poon" at bounding box center [201, 17] width 126 height 15
paste input "Bhardwaj"
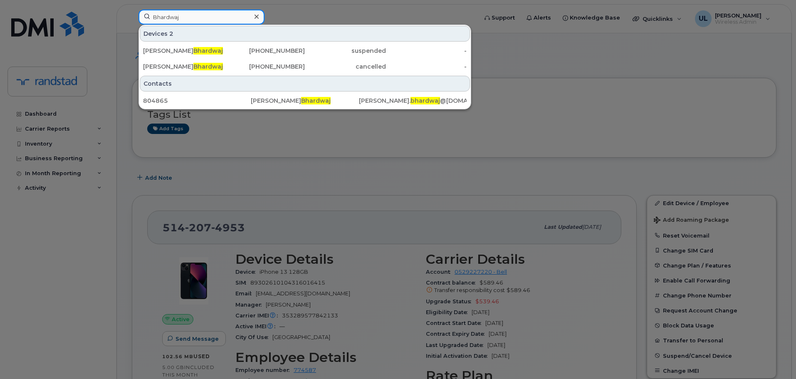
click at [212, 18] on input "Bhardwaj" at bounding box center [201, 17] width 126 height 15
paste input "Lewis"
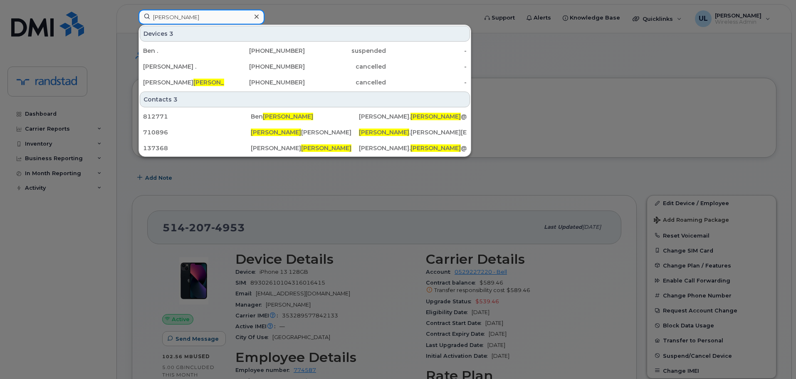
click at [205, 11] on input "Lewis" at bounding box center [201, 17] width 126 height 15
paste input "Dodhia"
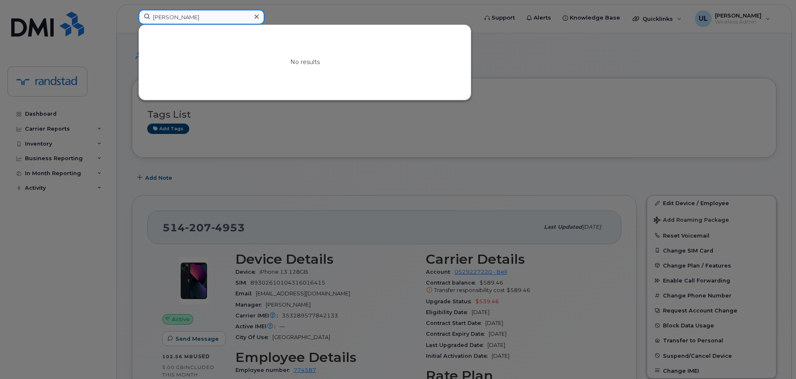
click at [186, 19] on input "Dodhia" at bounding box center [201, 17] width 126 height 15
paste input "Sethi"
click at [147, 196] on div at bounding box center [398, 189] width 796 height 379
click at [183, 20] on input "Sethi" at bounding box center [201, 17] width 126 height 15
paste input "Lavoie"
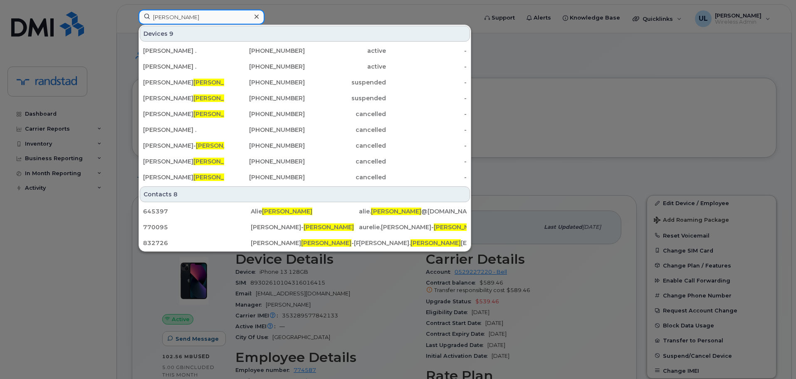
click at [209, 17] on input "Lavoie" at bounding box center [201, 17] width 126 height 15
paste input "Chagnon"
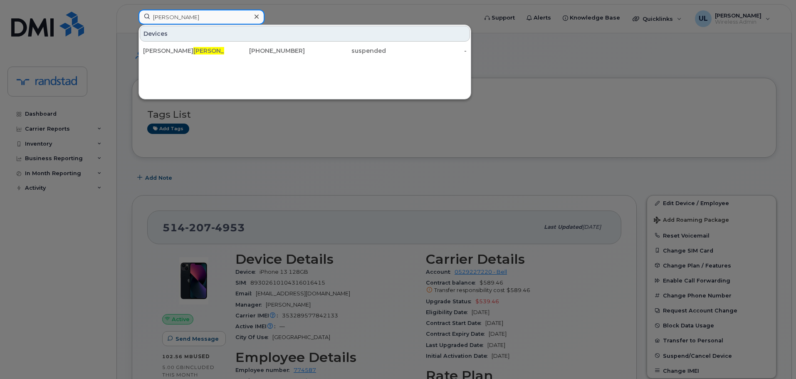
click at [233, 15] on input "Chagnon" at bounding box center [201, 17] width 126 height 15
paste input "Milovac"
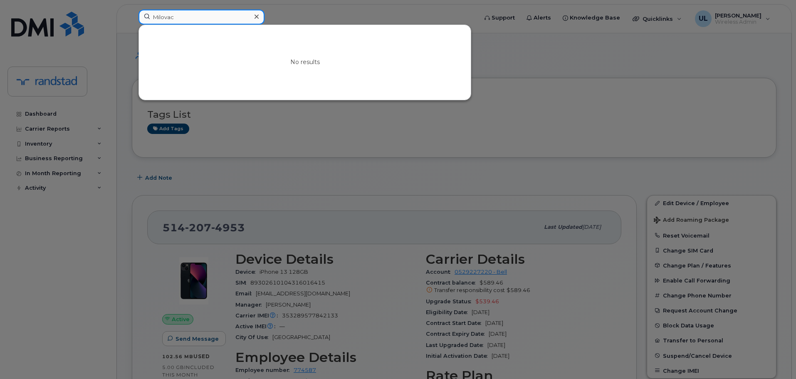
click at [215, 15] on input "Milovac" at bounding box center [201, 17] width 126 height 15
paste input "Cherifi"
click at [211, 11] on input "Cherifi" at bounding box center [201, 17] width 126 height 15
paste input "Moreno"
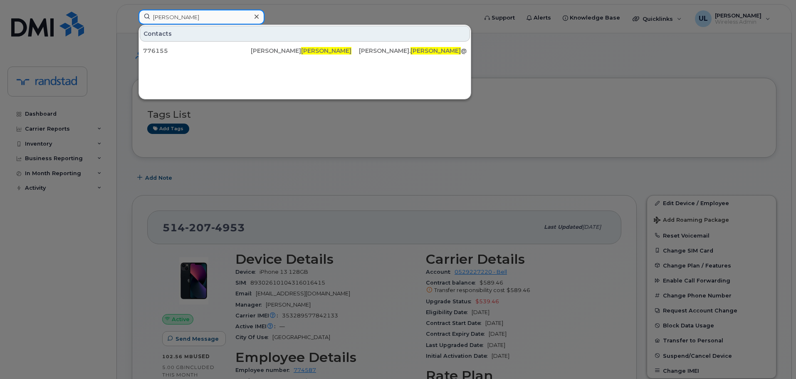
click at [244, 18] on input "Moreno" at bounding box center [201, 17] width 126 height 15
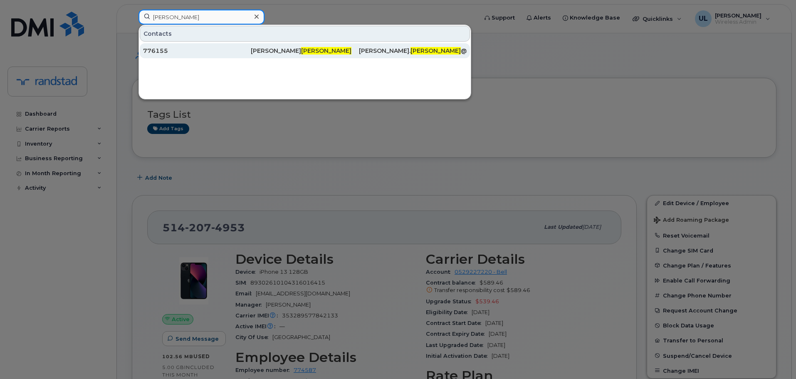
paste input "Ghag"
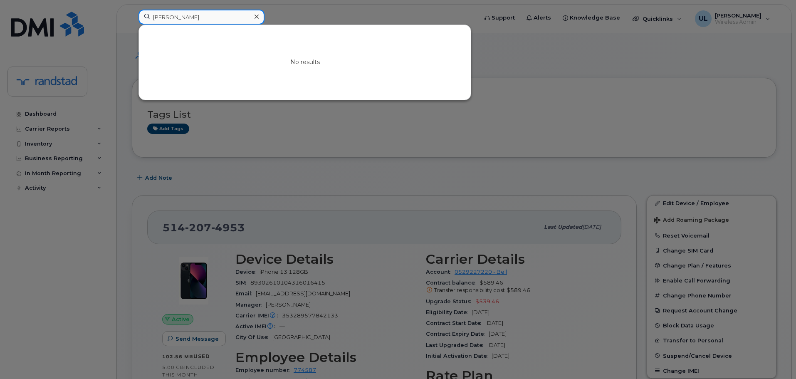
click at [227, 18] on input "Ghag" at bounding box center [201, 17] width 126 height 15
paste input "Aksu"
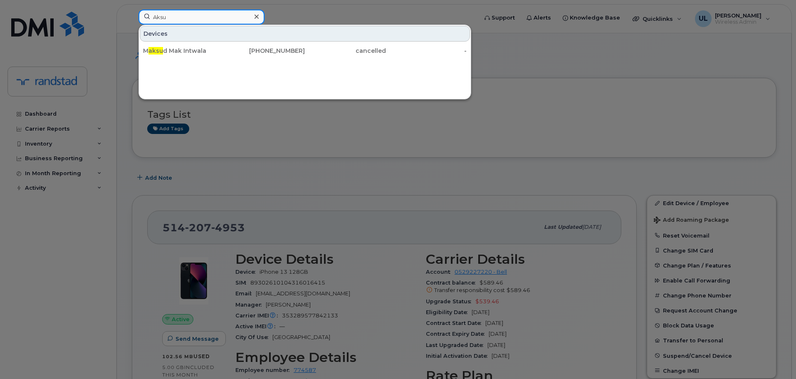
click at [215, 22] on input "Aksu" at bounding box center [201, 17] width 126 height 15
paste input "Surendran"
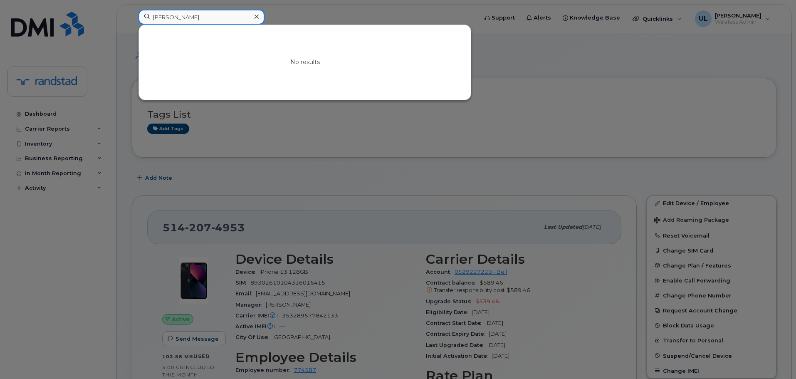
click at [246, 18] on input "Surendran" at bounding box center [201, 17] width 126 height 15
paste input "Panwar"
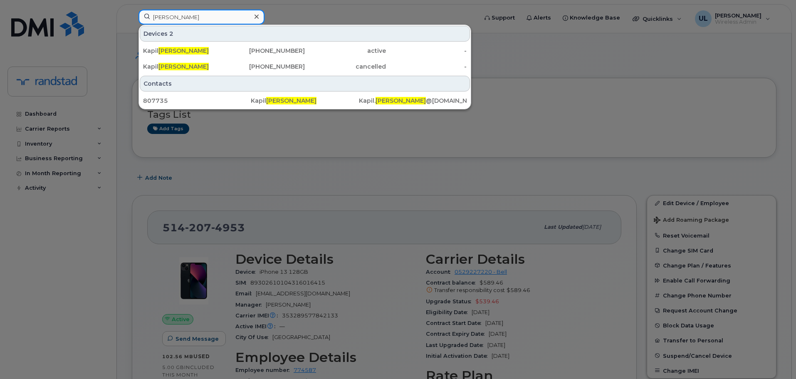
type input "Panwar"
click at [250, 180] on div at bounding box center [398, 189] width 796 height 379
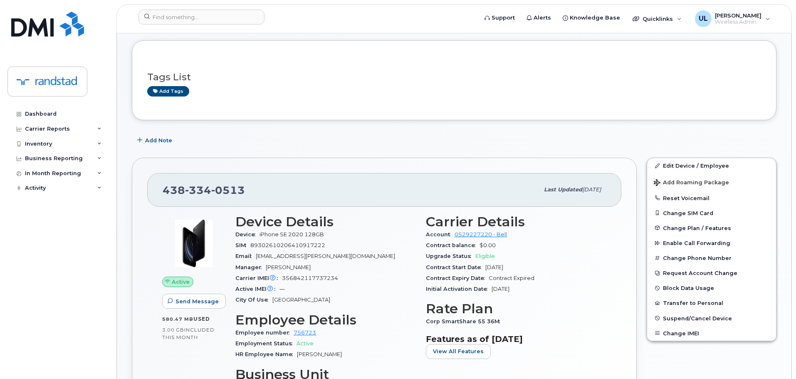
scroll to position [83, 0]
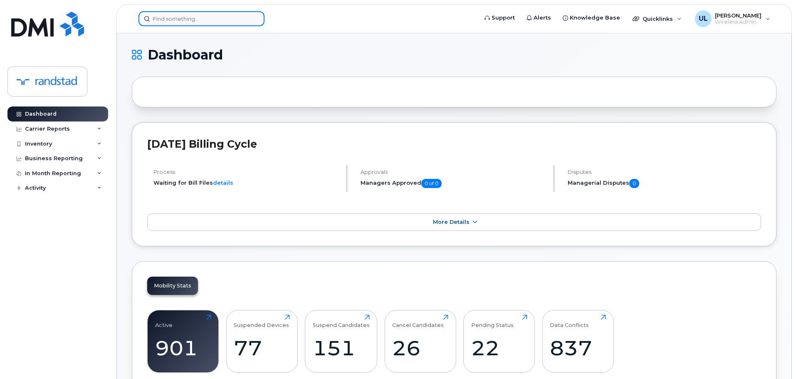
click at [178, 22] on input at bounding box center [201, 18] width 126 height 15
paste input "Sethi"
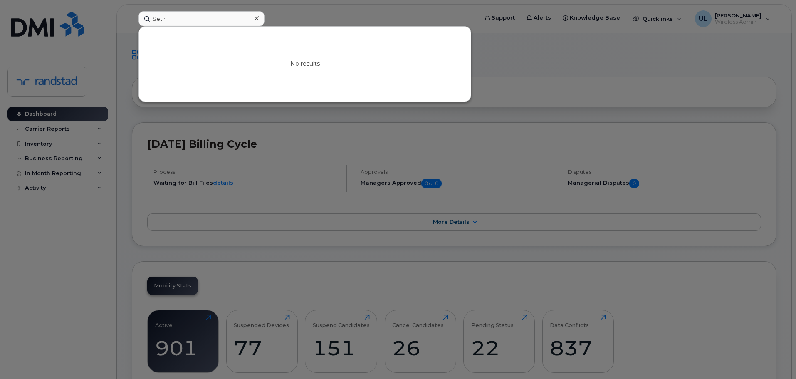
click at [293, 187] on div at bounding box center [398, 189] width 796 height 379
click at [225, 20] on input "Sethi" at bounding box center [201, 18] width 126 height 15
paste input "rushti Ghag"
type input "Ghag"
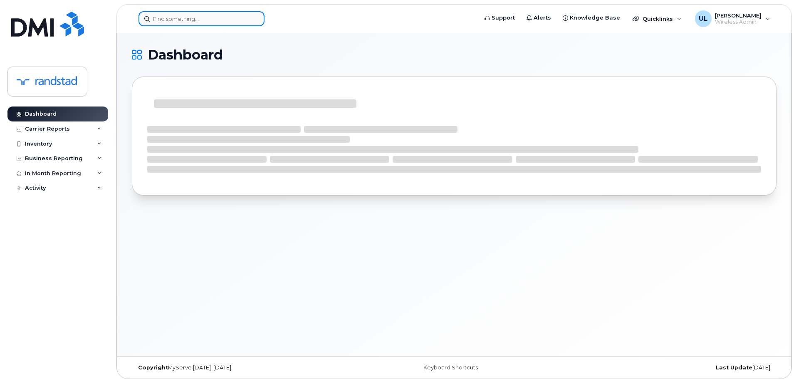
click at [231, 25] on input at bounding box center [201, 18] width 126 height 15
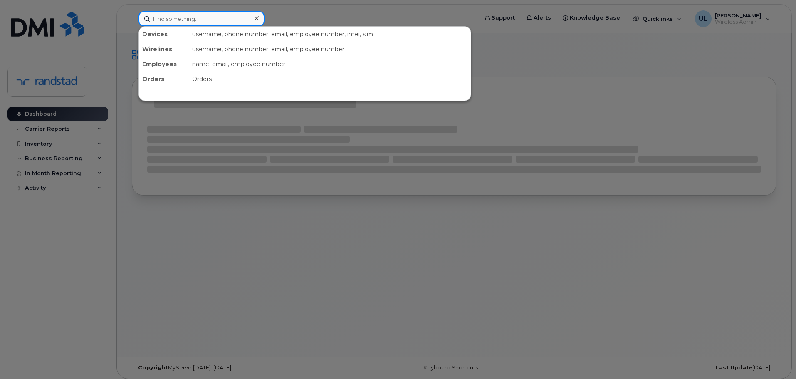
paste input "[PERSON_NAME] [PERSON_NAME]"
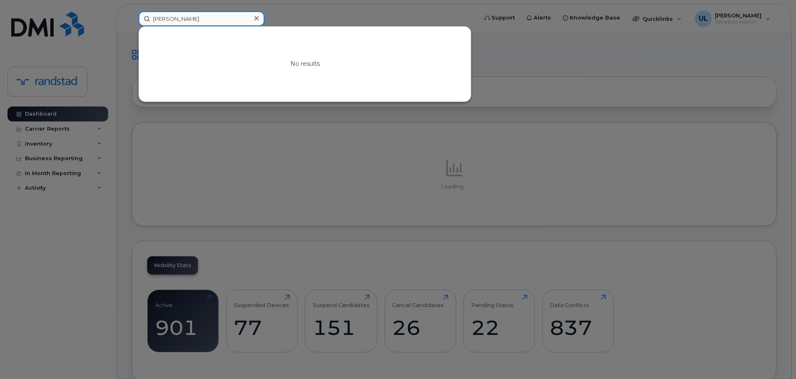
type input "[PERSON_NAME]"
